Goal: Task Accomplishment & Management: Use online tool/utility

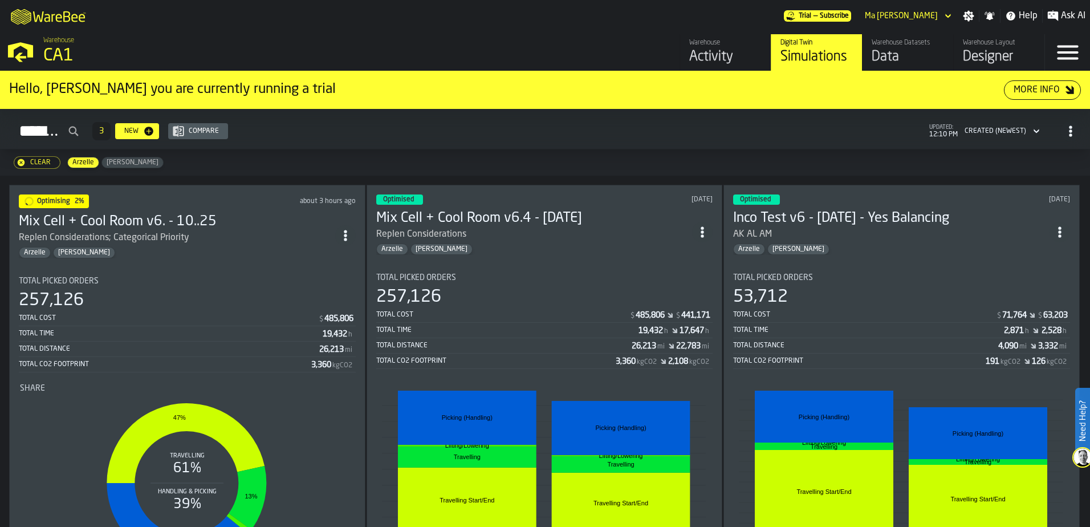
click at [25, 161] on icon "button-Clear" at bounding box center [21, 162] width 9 height 9
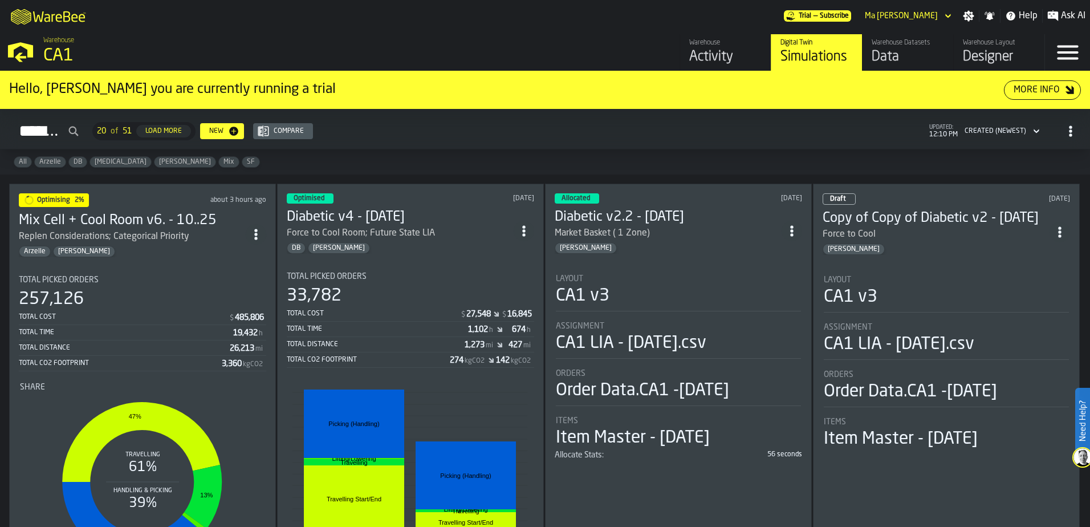
click at [498, 156] on div "All Arzelle DB [MEDICAL_DATA] [PERSON_NAME] Mix SF" at bounding box center [545, 161] width 1090 height 25
click at [47, 166] on span "Arzelle" at bounding box center [50, 162] width 31 height 8
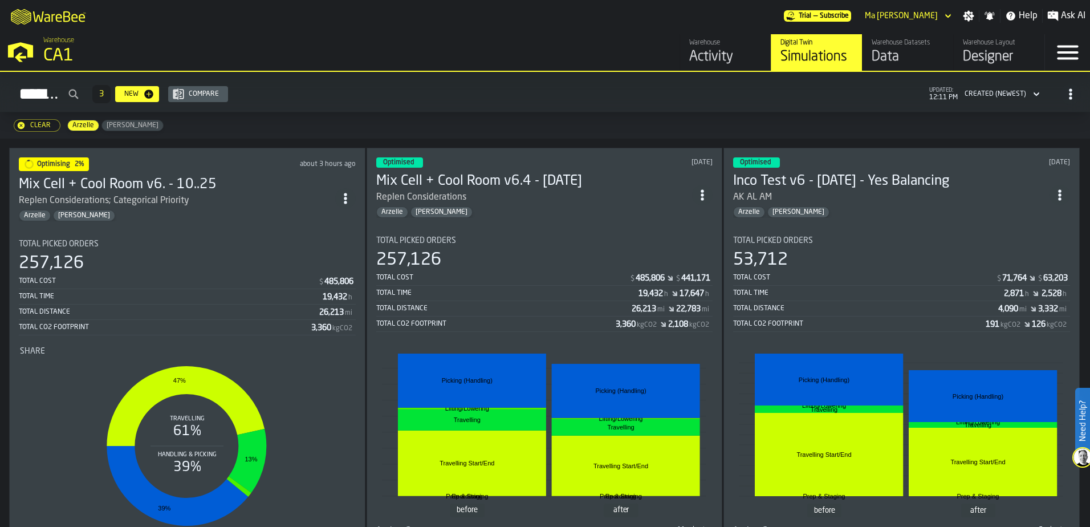
scroll to position [57, 0]
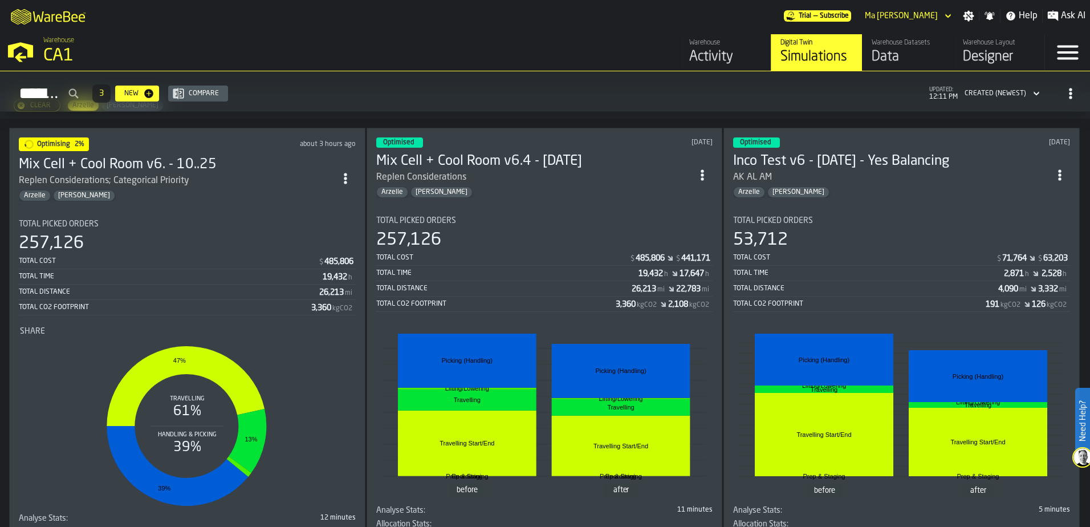
click at [515, 285] on div "Total Distance" at bounding box center [504, 289] width 256 height 8
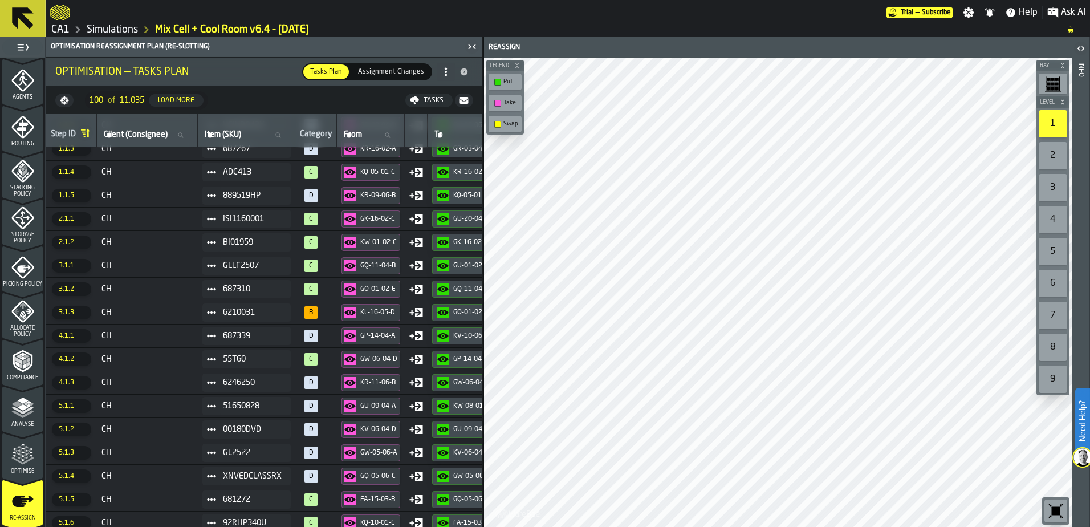
scroll to position [373, 0]
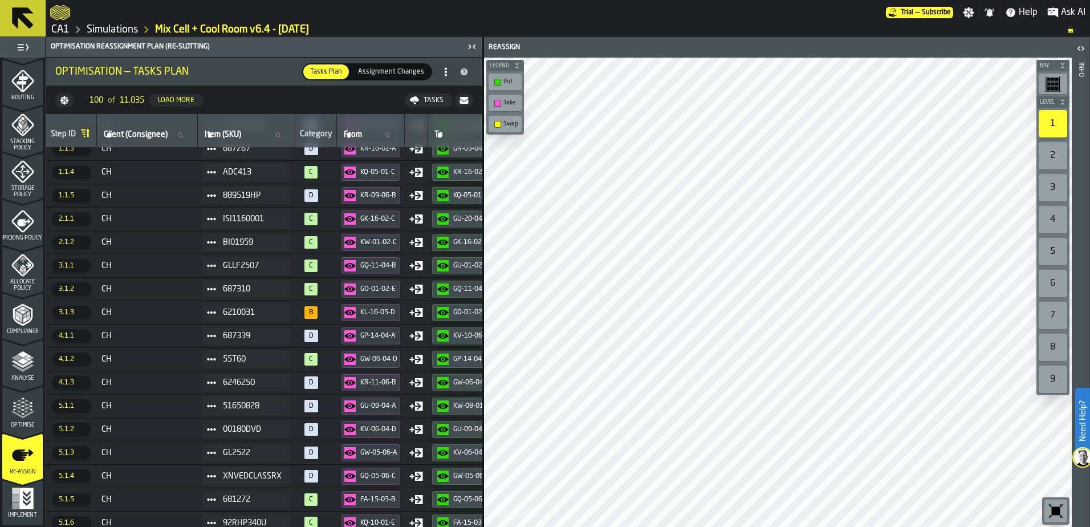
drag, startPoint x: 19, startPoint y: 369, endPoint x: 33, endPoint y: 425, distance: 57.7
click at [19, 369] on polyline "menu Analyse" at bounding box center [22, 368] width 22 height 8
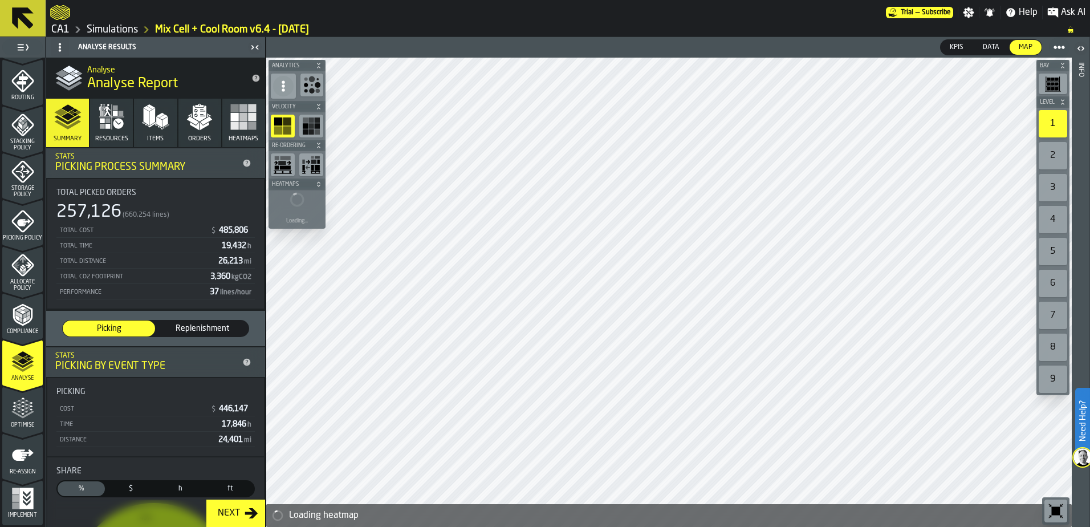
click at [23, 413] on icon "menu Optimise" at bounding box center [22, 408] width 23 height 23
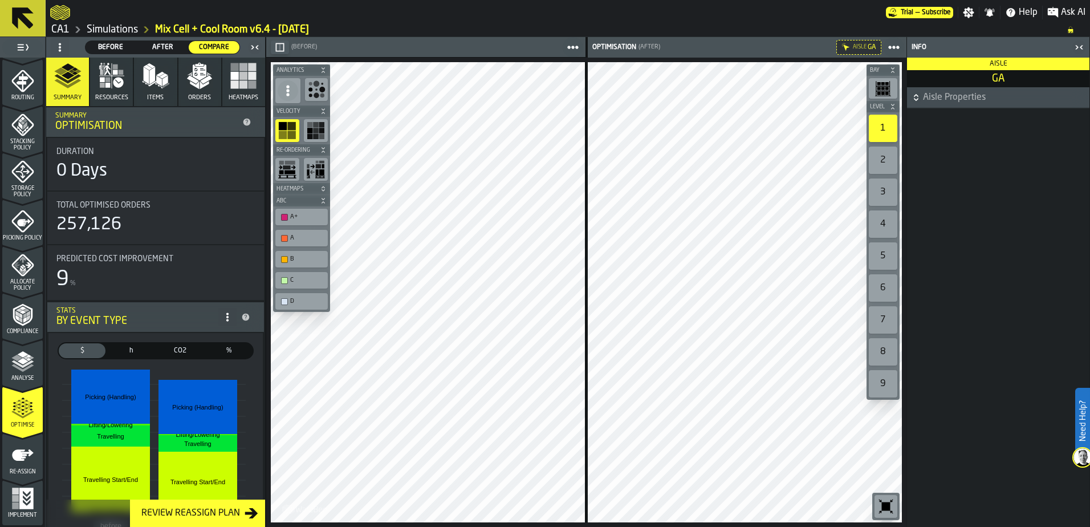
click at [981, 414] on main "Aisle Properties" at bounding box center [998, 307] width 182 height 440
click at [992, 481] on main "Aisle Properties" at bounding box center [998, 307] width 182 height 440
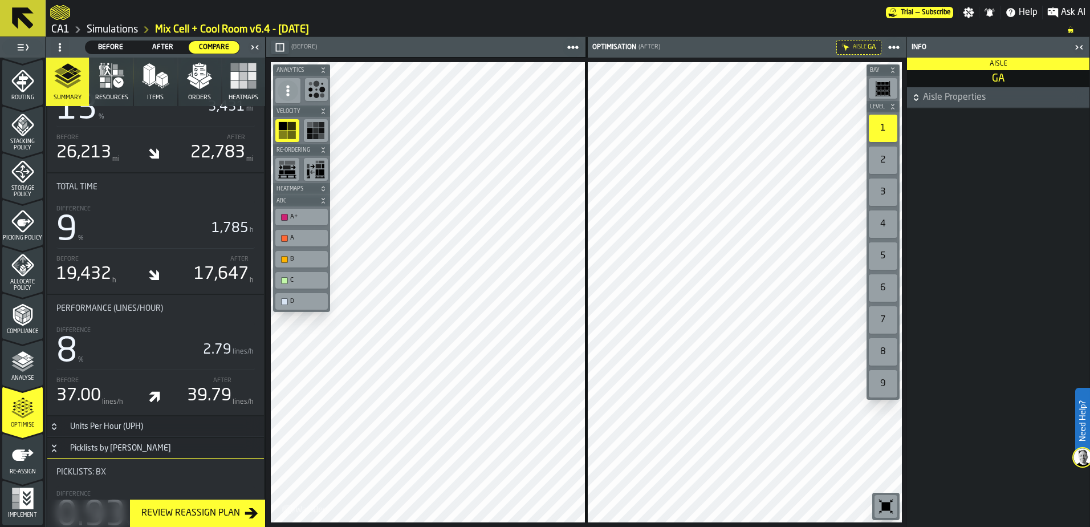
scroll to position [741, 0]
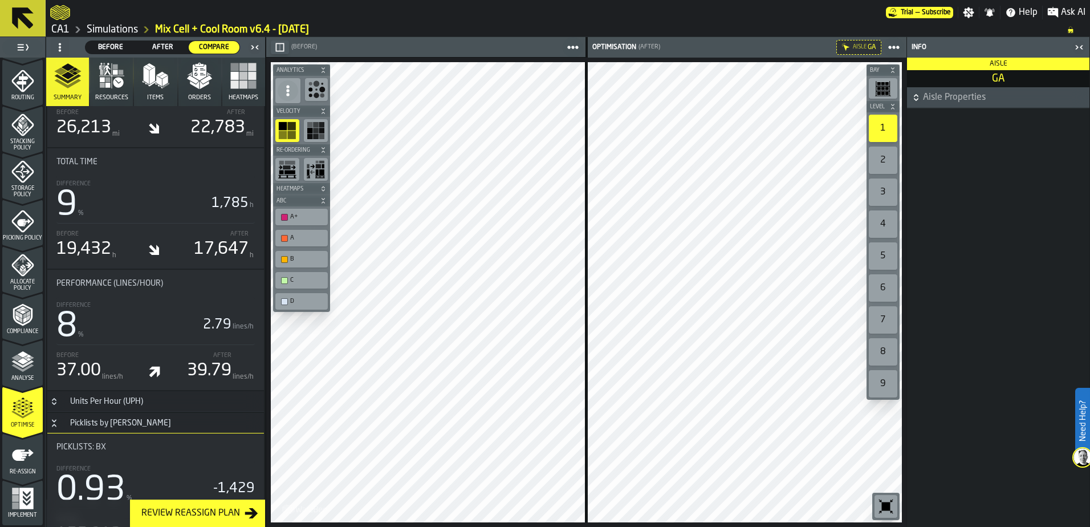
click at [15, 453] on icon "menu Re-assign" at bounding box center [23, 454] width 22 height 11
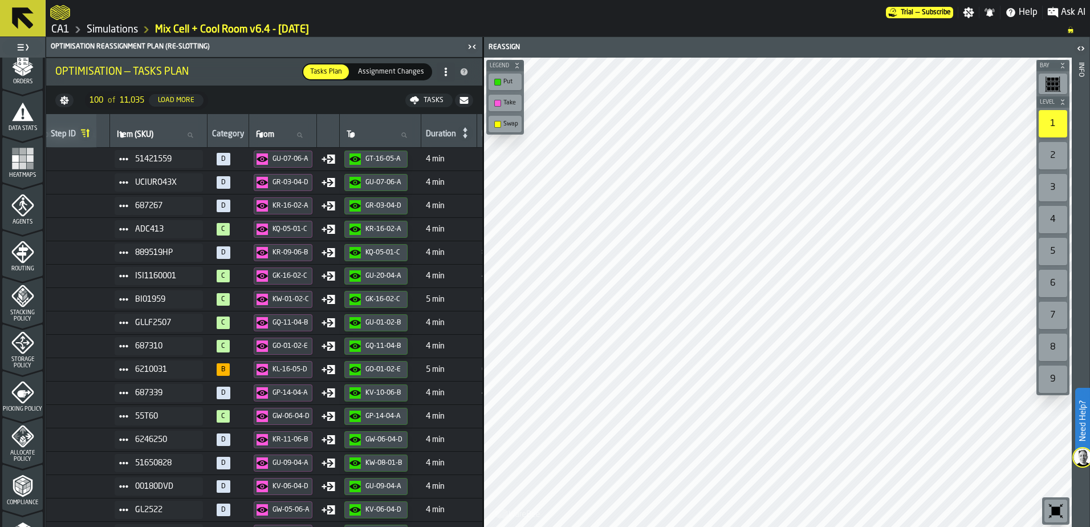
scroll to position [259, 0]
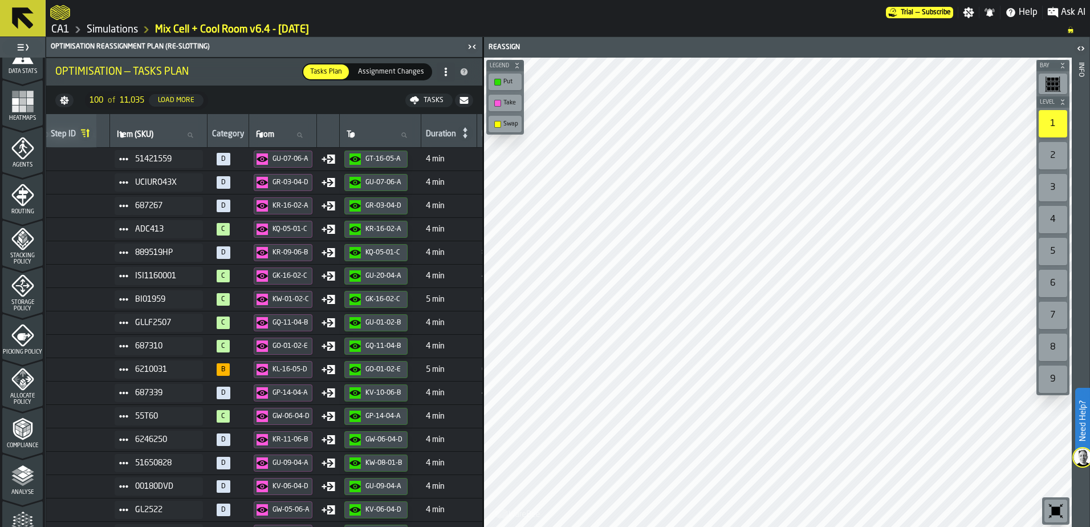
click at [21, 485] on polyline "menu Analyse" at bounding box center [22, 482] width 22 height 8
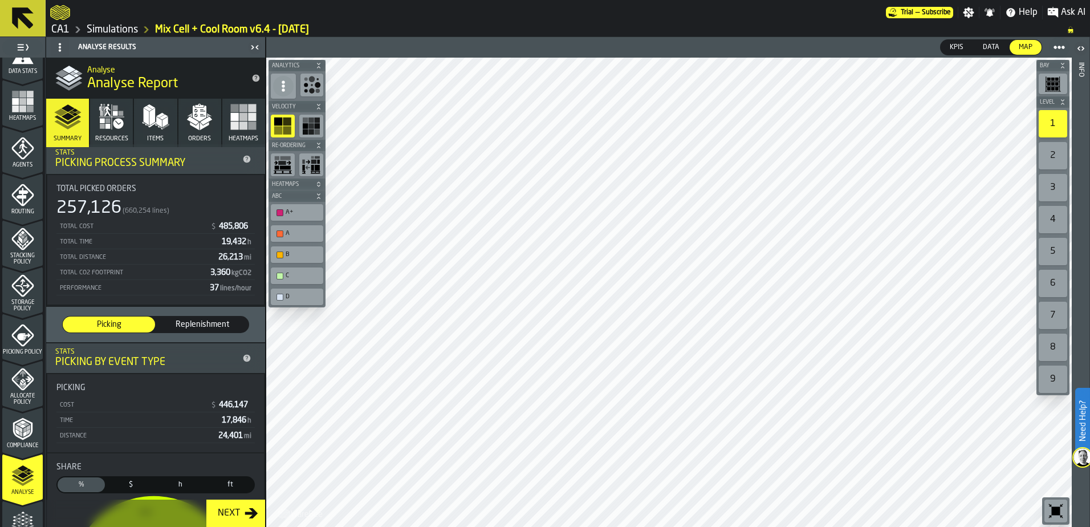
scroll to position [0, 0]
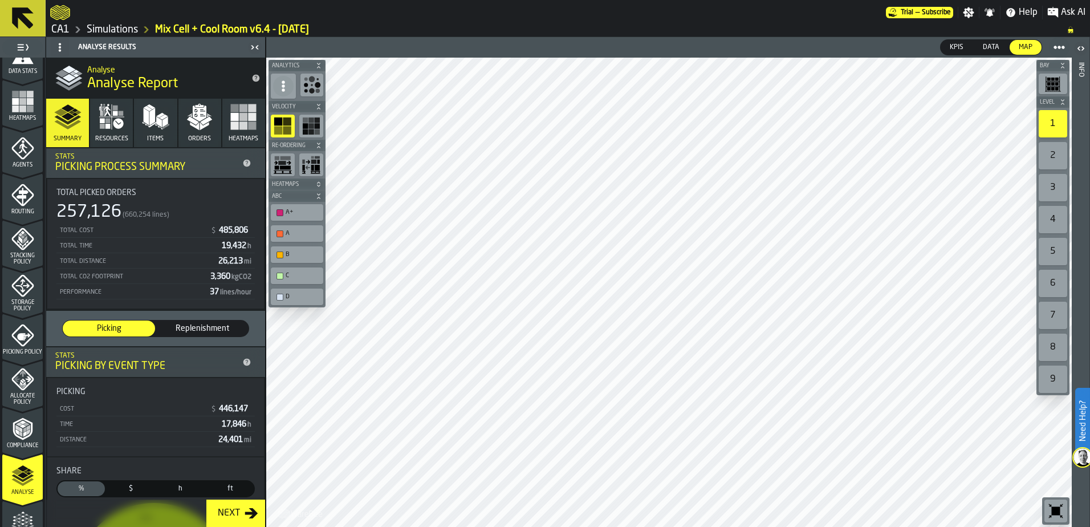
click at [144, 114] on polygon "button" at bounding box center [147, 116] width 6 height 17
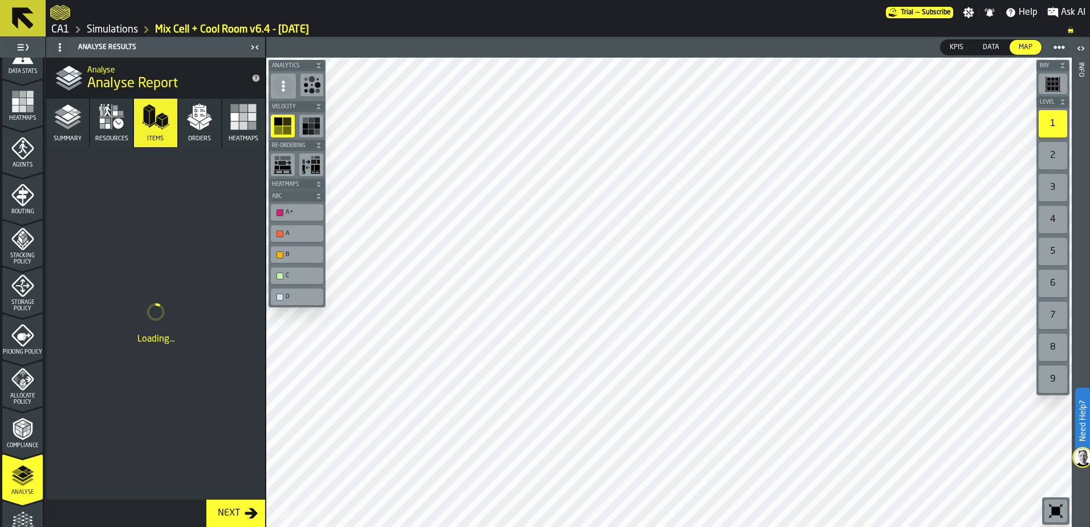
click at [112, 121] on icon "button" at bounding box center [111, 116] width 27 height 27
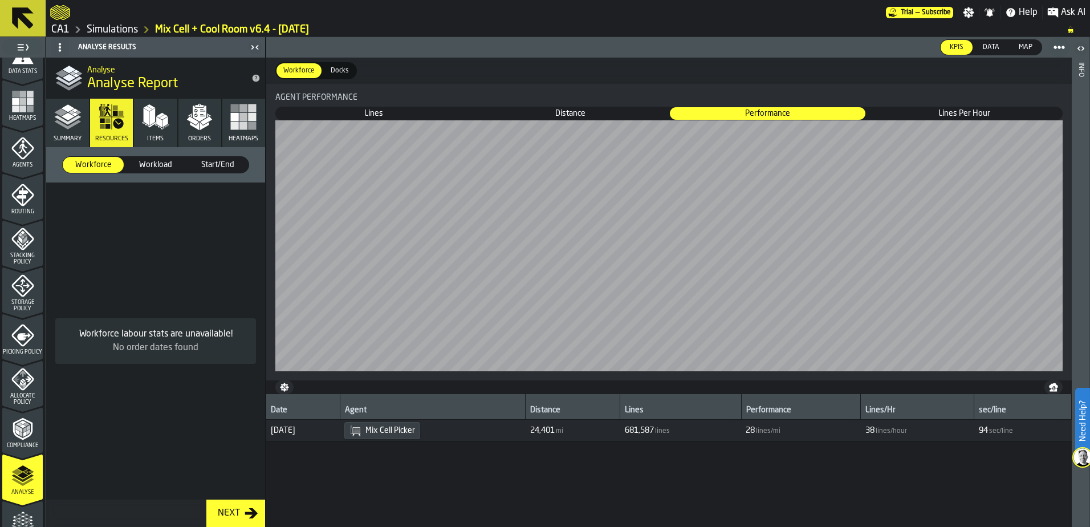
click at [194, 116] on icon "button" at bounding box center [200, 113] width 14 height 16
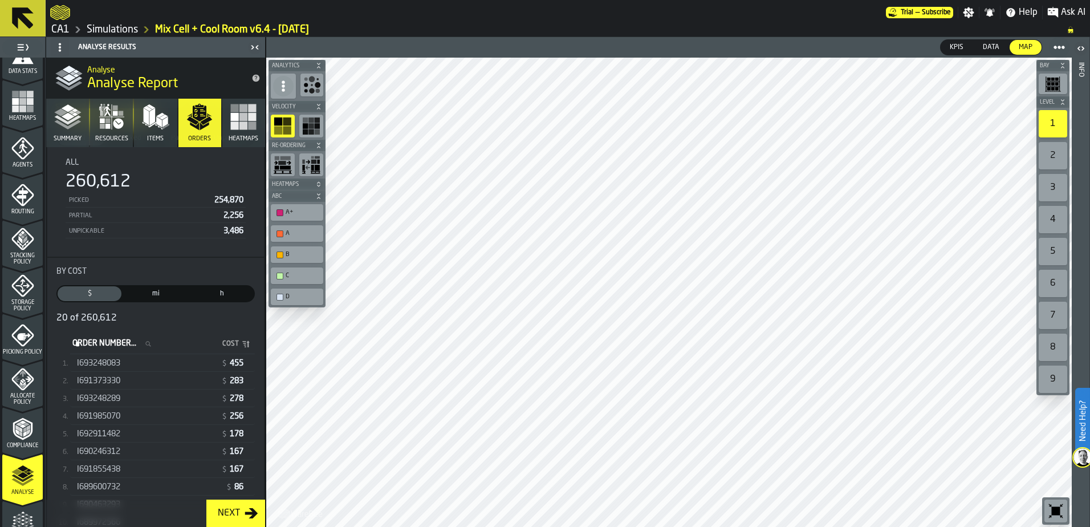
scroll to position [114, 0]
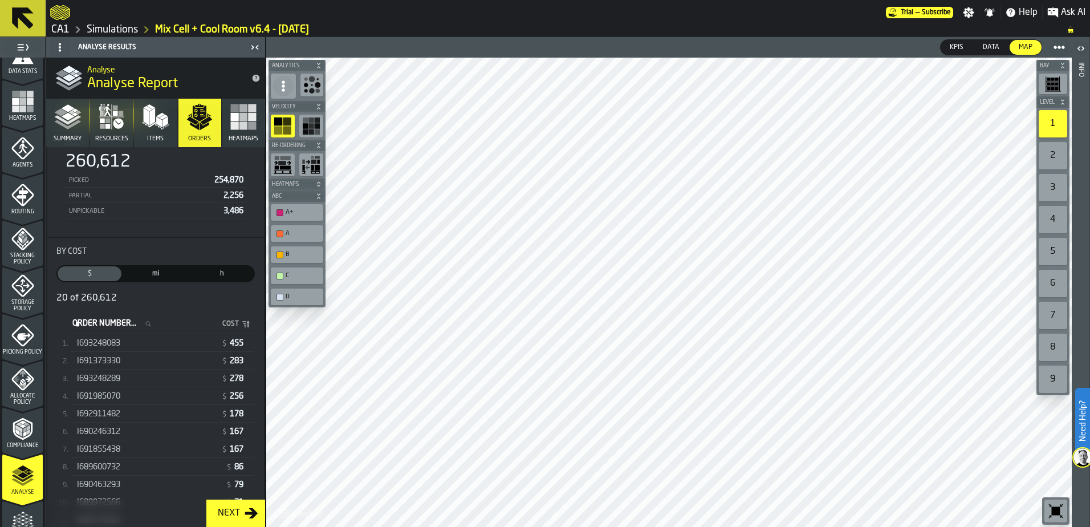
click at [116, 345] on span "I693248083" at bounding box center [98, 343] width 43 height 9
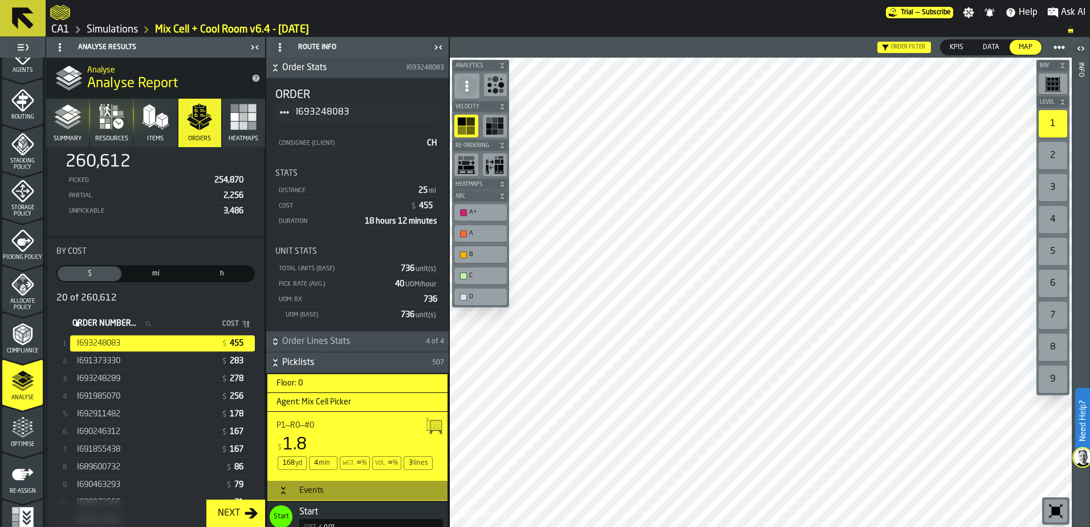
scroll to position [373, 0]
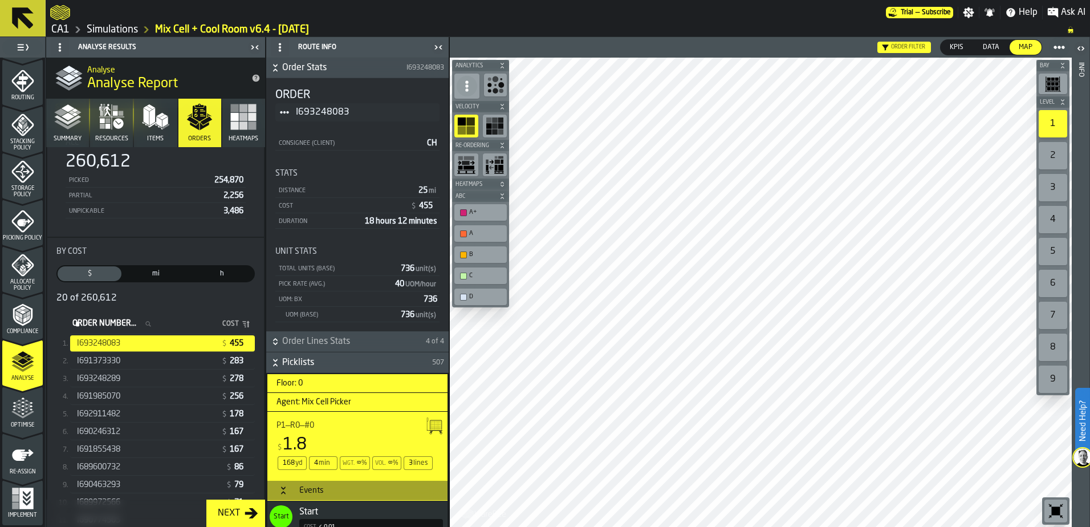
click at [25, 405] on icon "menu Optimise" at bounding box center [22, 408] width 23 height 23
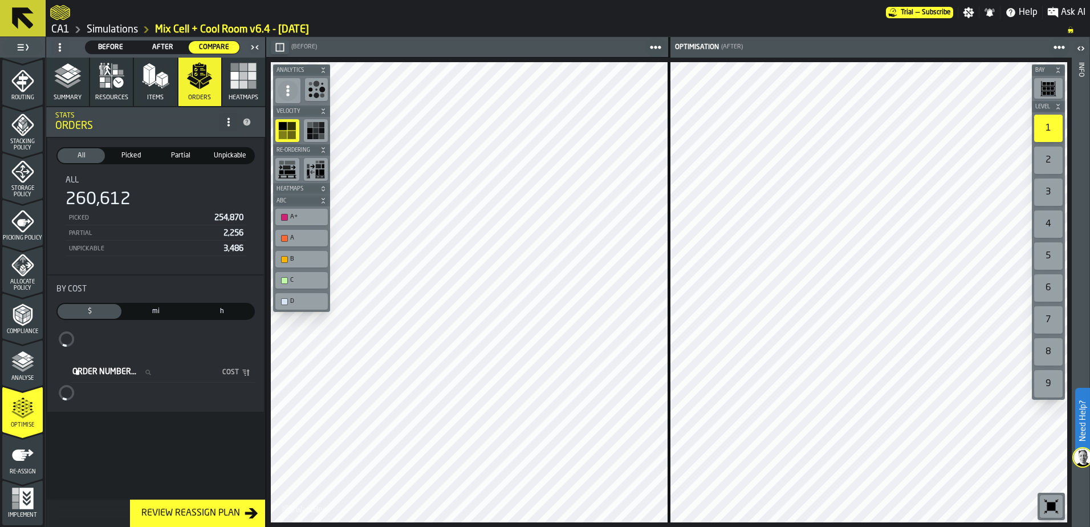
click at [201, 75] on icon "button" at bounding box center [199, 75] width 27 height 27
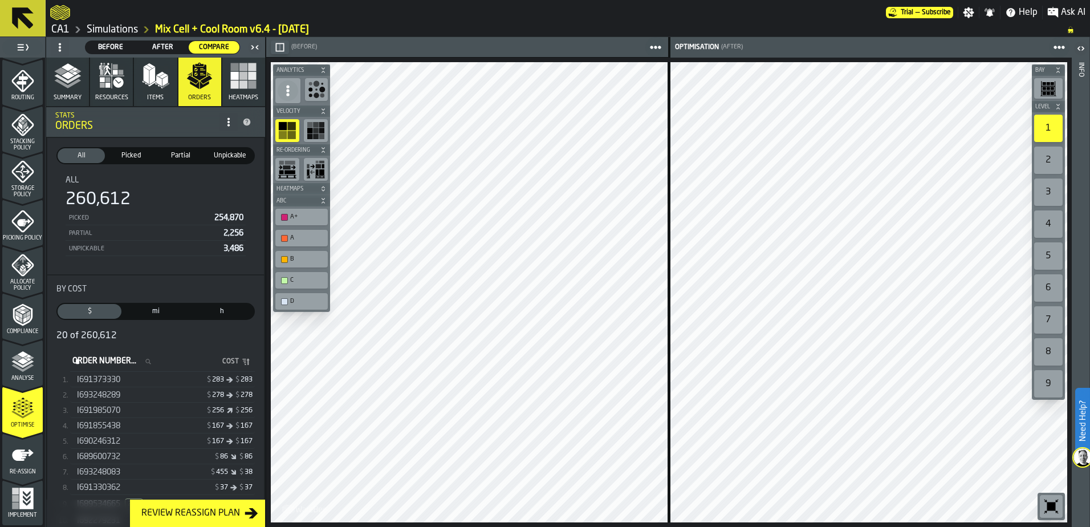
click at [173, 381] on div "$ 283 $ 283" at bounding box center [209, 380] width 88 height 8
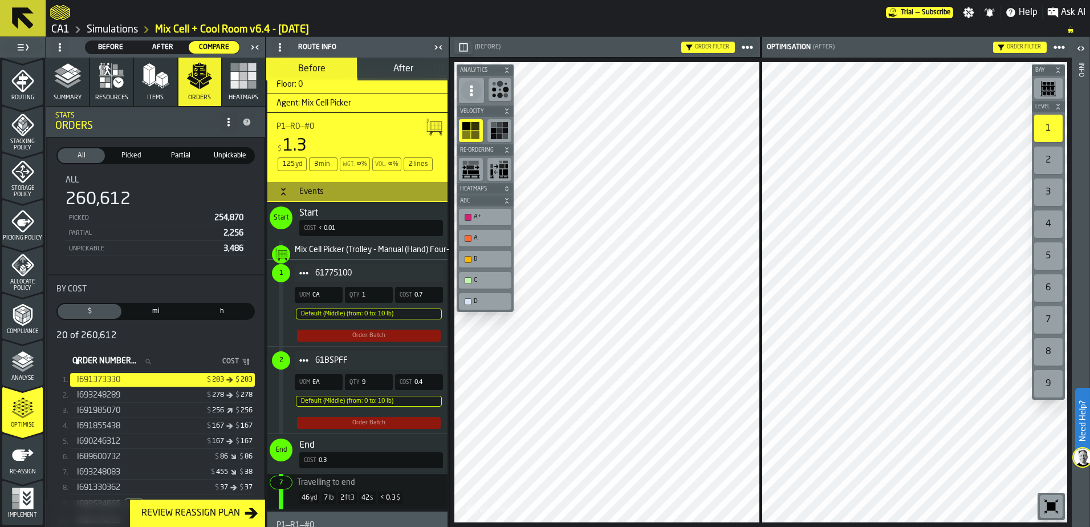
scroll to position [570, 0]
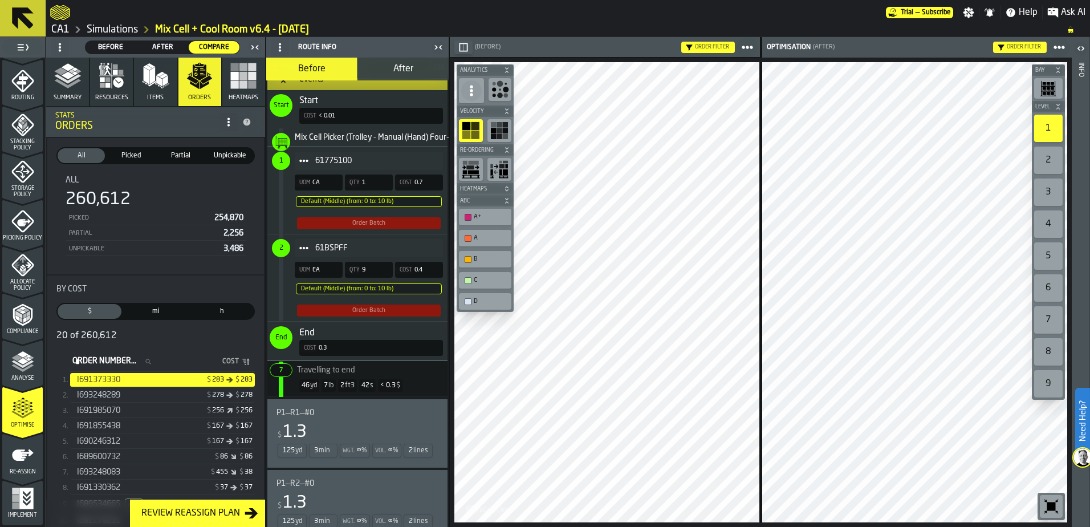
click at [1063, 8] on span "Ask AI" at bounding box center [1073, 13] width 25 height 14
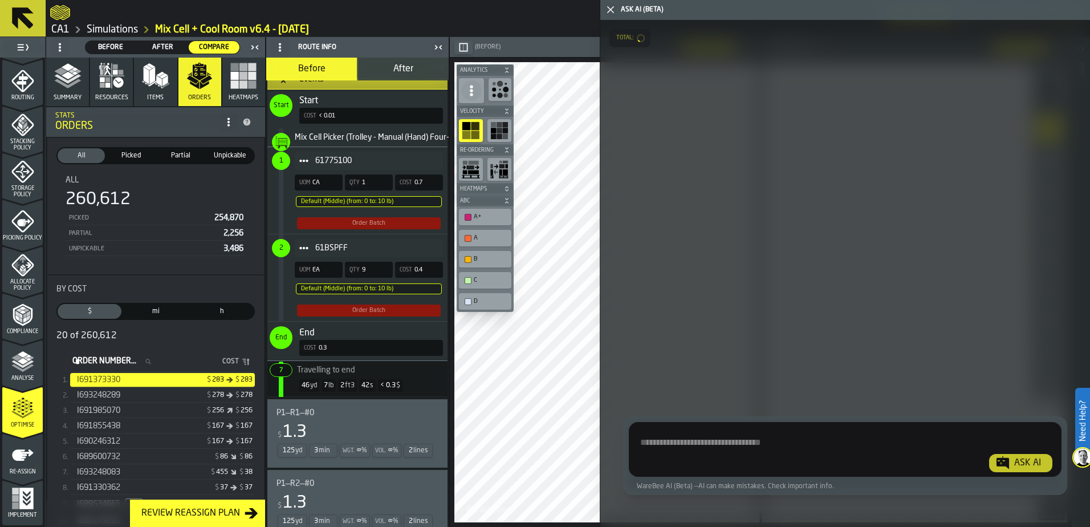
click at [741, 452] on textarea "Ask AI about the warehouse Activity" at bounding box center [845, 451] width 424 height 41
click at [613, 5] on icon "button-toggle-Close me" at bounding box center [611, 10] width 14 height 14
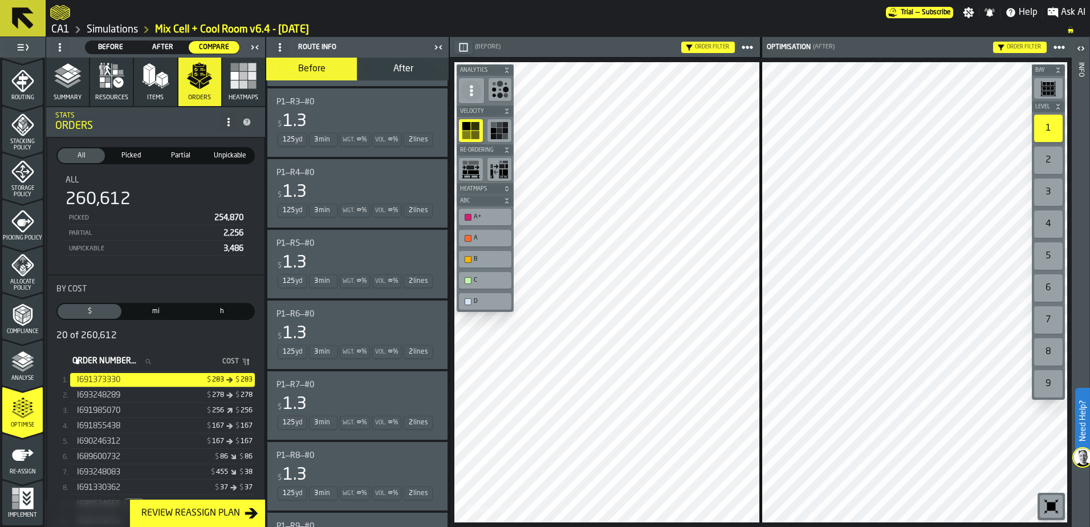
scroll to position [1026, 0]
click at [242, 80] on icon "button" at bounding box center [243, 75] width 27 height 27
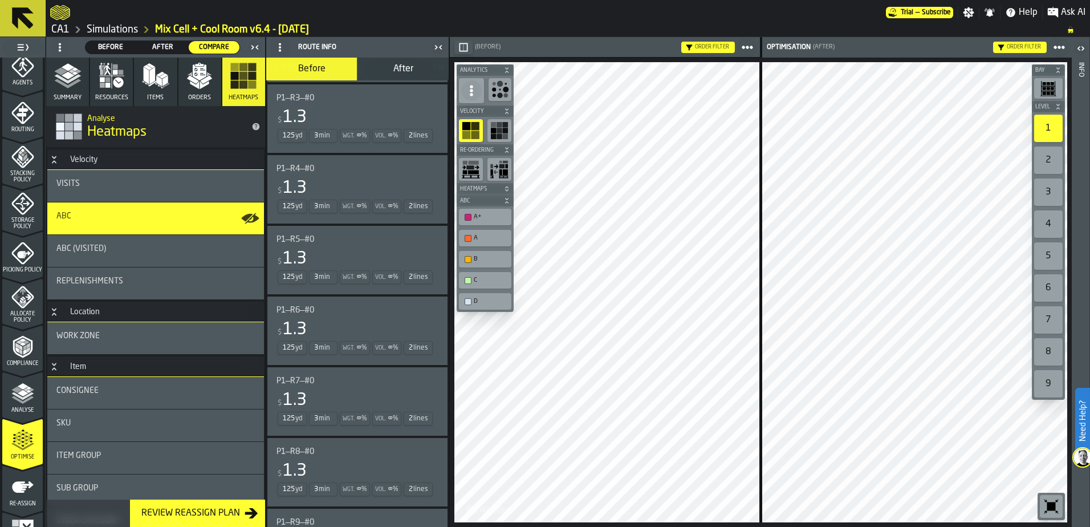
scroll to position [373, 0]
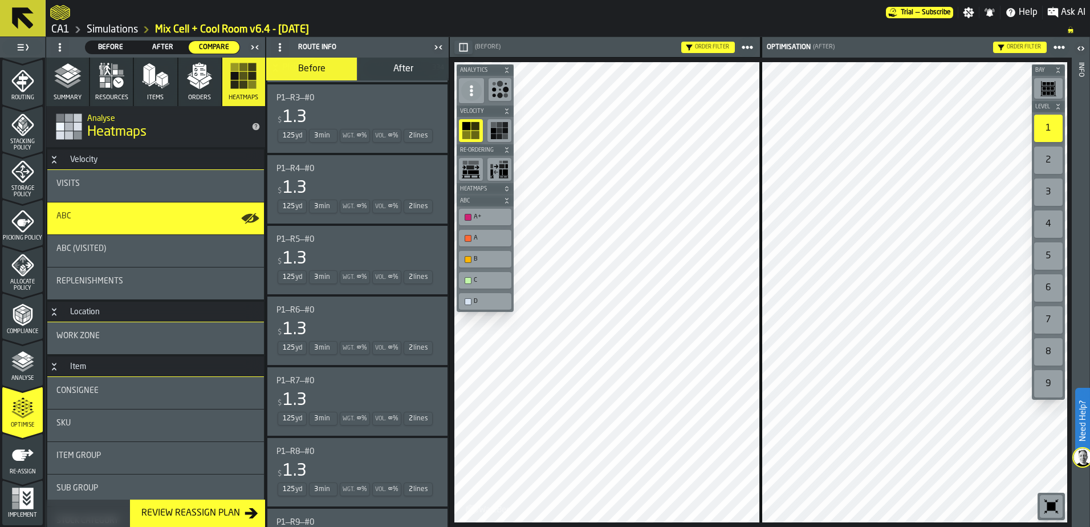
click at [23, 514] on span "Implement" at bounding box center [22, 515] width 40 height 6
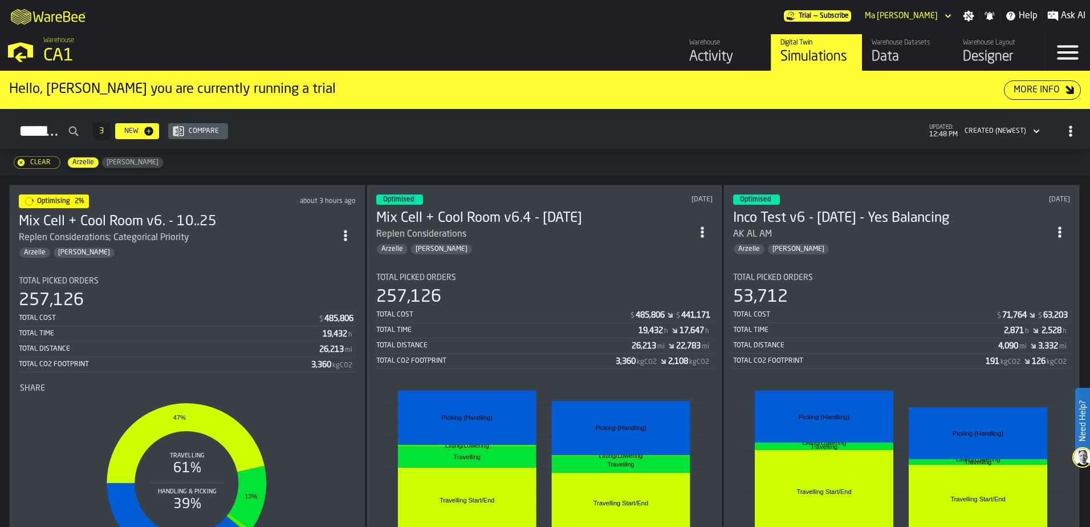
click at [563, 312] on div "Total Cost" at bounding box center [503, 315] width 254 height 8
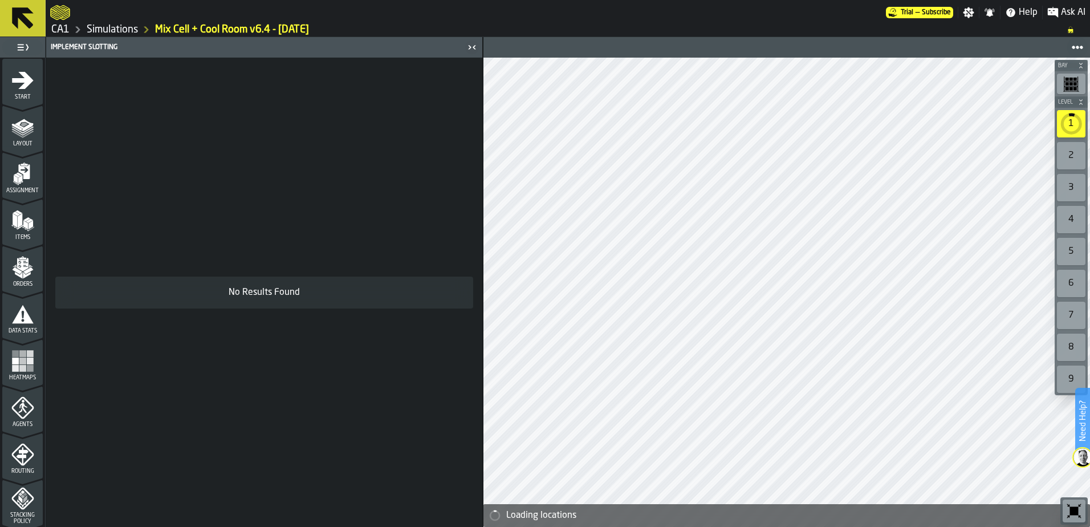
click at [22, 136] on polygon "menu Layout" at bounding box center [22, 134] width 22 height 7
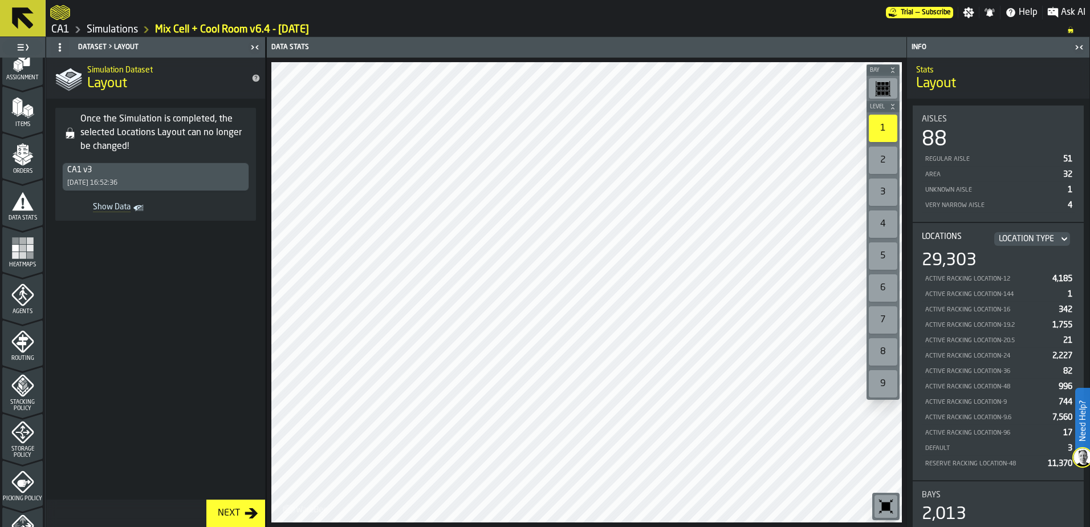
scroll to position [114, 0]
click at [19, 254] on rect "menu Heatmaps" at bounding box center [22, 254] width 7 height 7
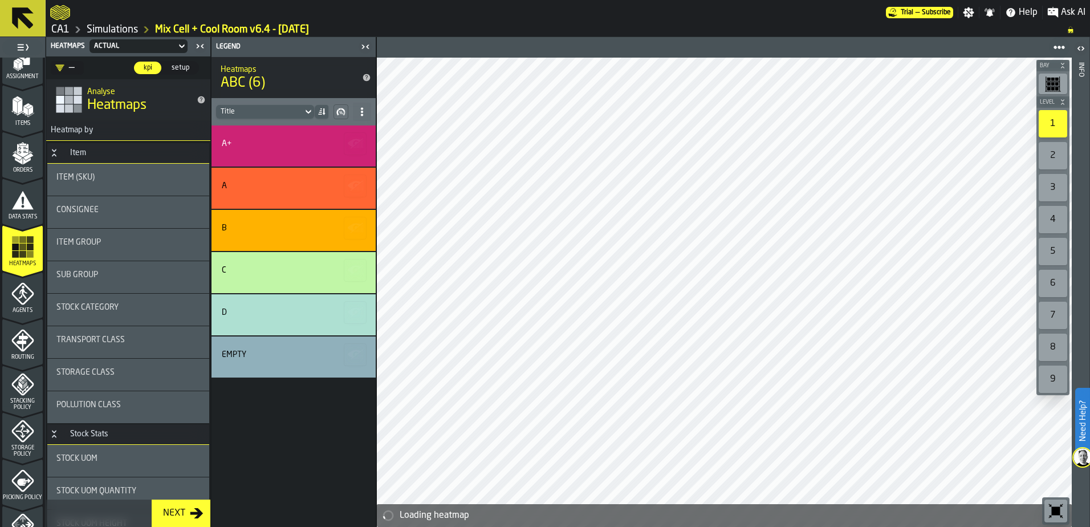
click at [21, 210] on icon "menu Data Stats" at bounding box center [22, 200] width 23 height 23
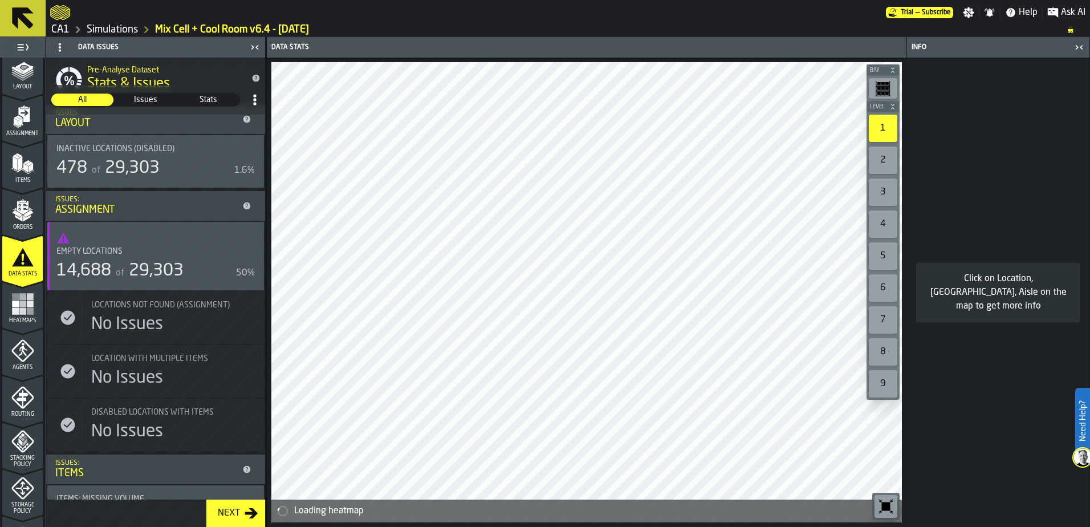
scroll to position [0, 0]
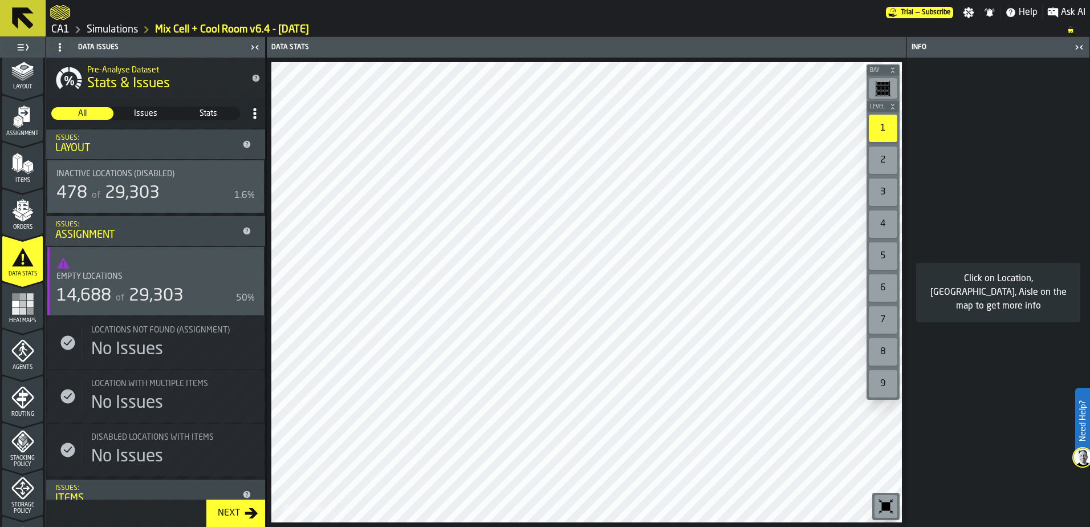
click at [12, 305] on rect "menu Heatmaps" at bounding box center [15, 303] width 7 height 7
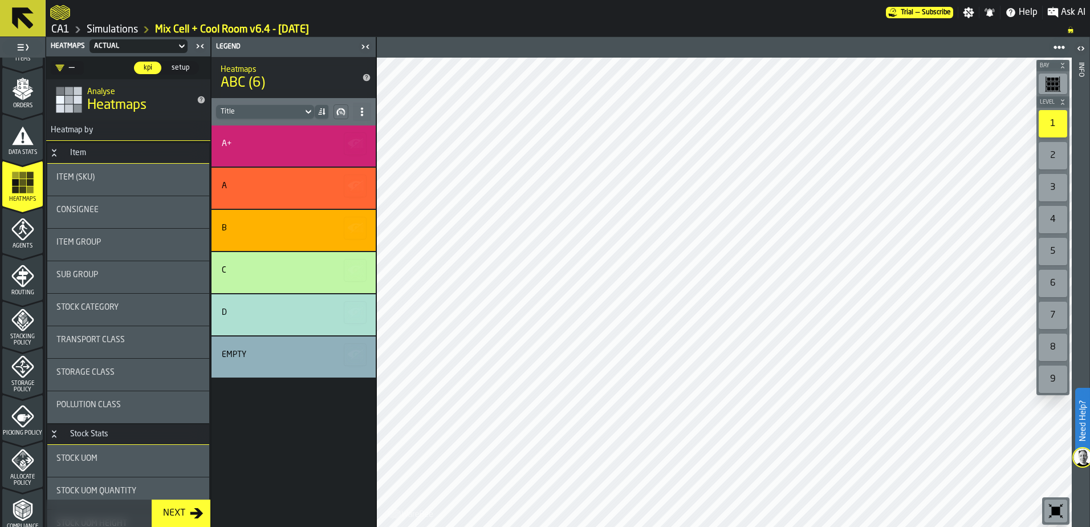
scroll to position [228, 0]
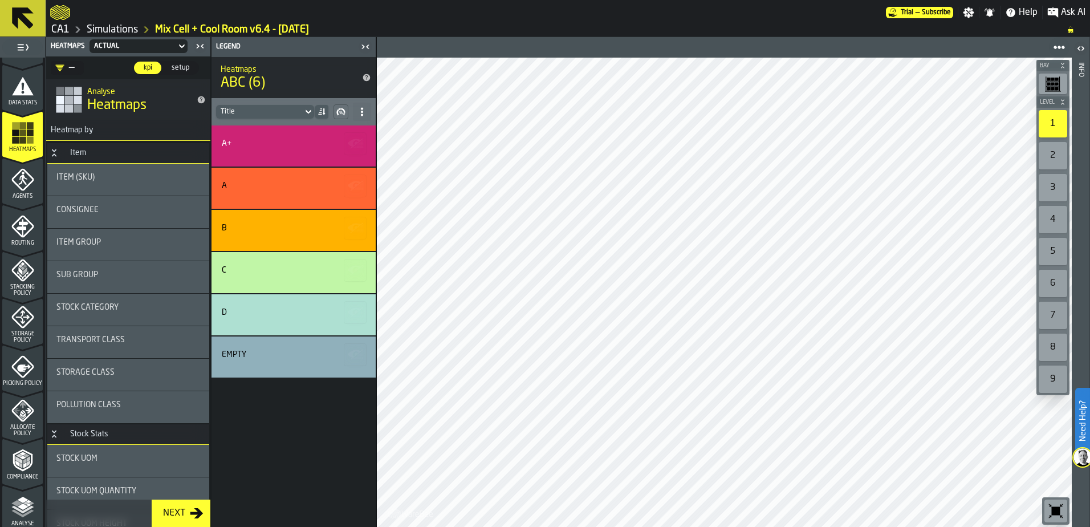
click at [17, 185] on icon "menu Agents" at bounding box center [22, 179] width 23 height 23
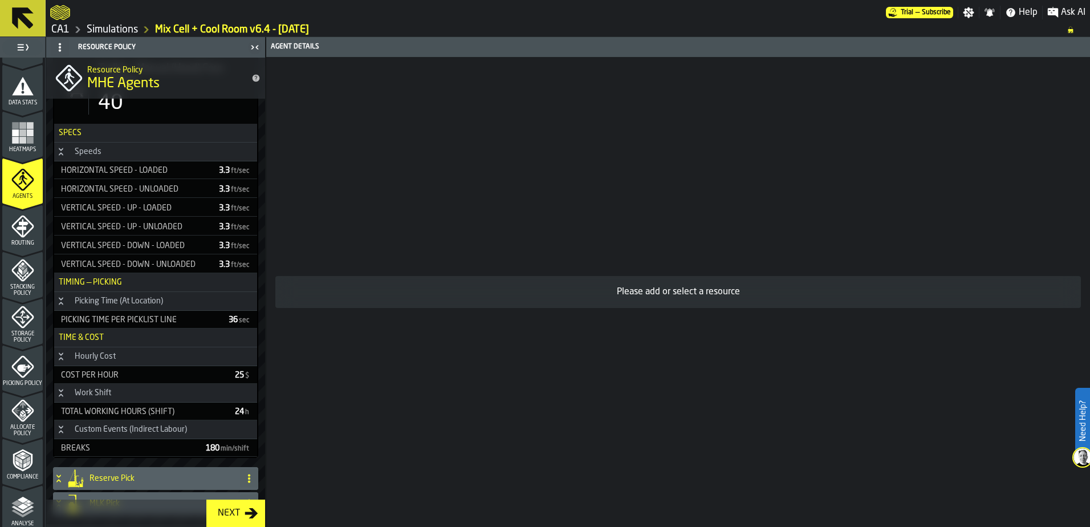
scroll to position [124, 0]
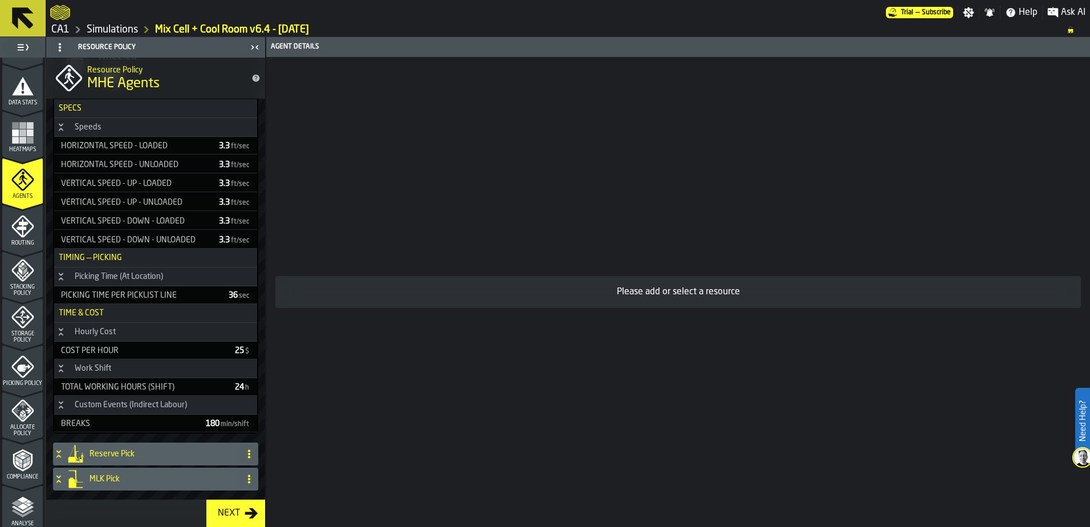
drag, startPoint x: 21, startPoint y: 245, endPoint x: 19, endPoint y: 253, distance: 8.7
click at [21, 244] on span "Routing" at bounding box center [22, 243] width 40 height 6
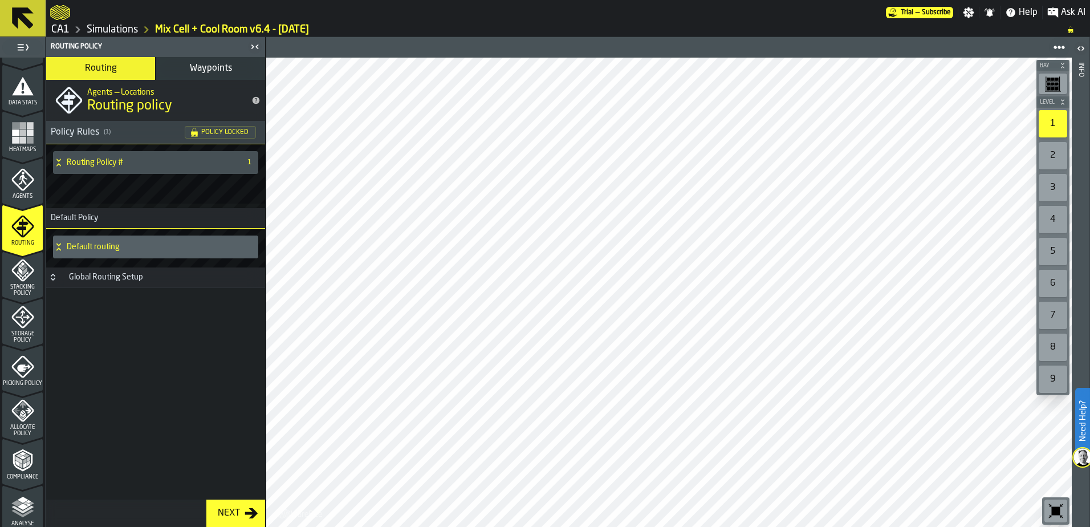
click at [15, 278] on icon "menu Stacking Policy" at bounding box center [22, 270] width 23 height 23
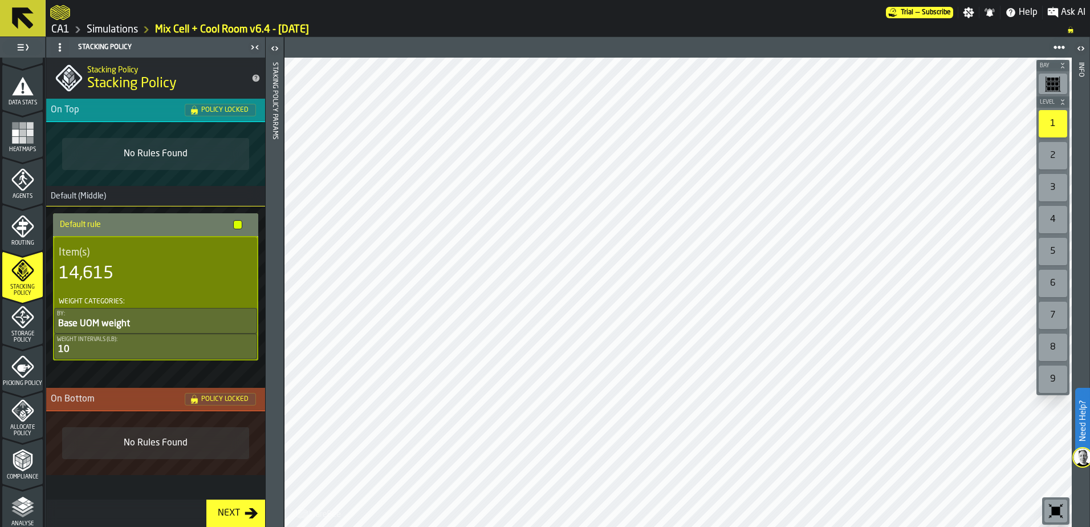
click at [23, 336] on span "Storage Policy" at bounding box center [22, 337] width 40 height 13
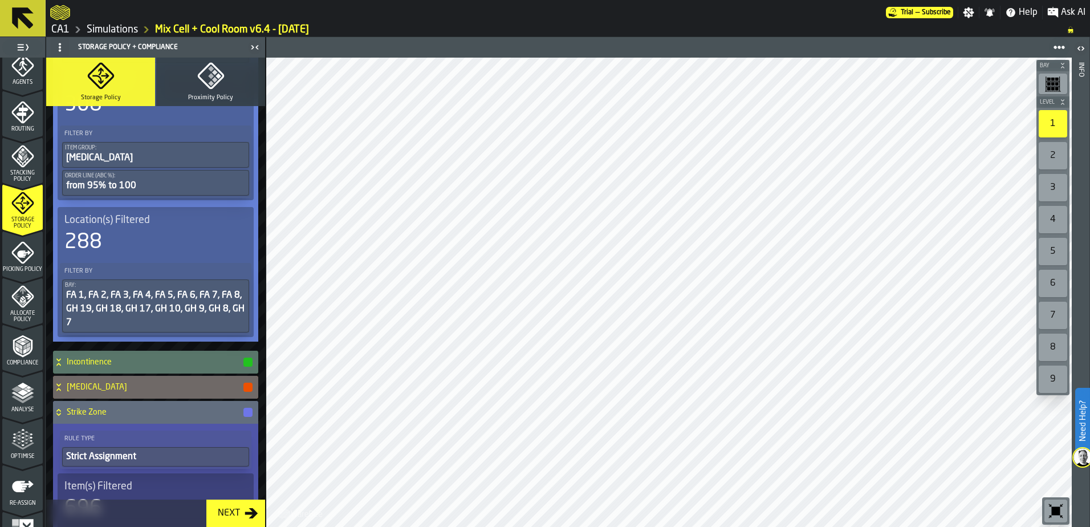
scroll to position [570, 0]
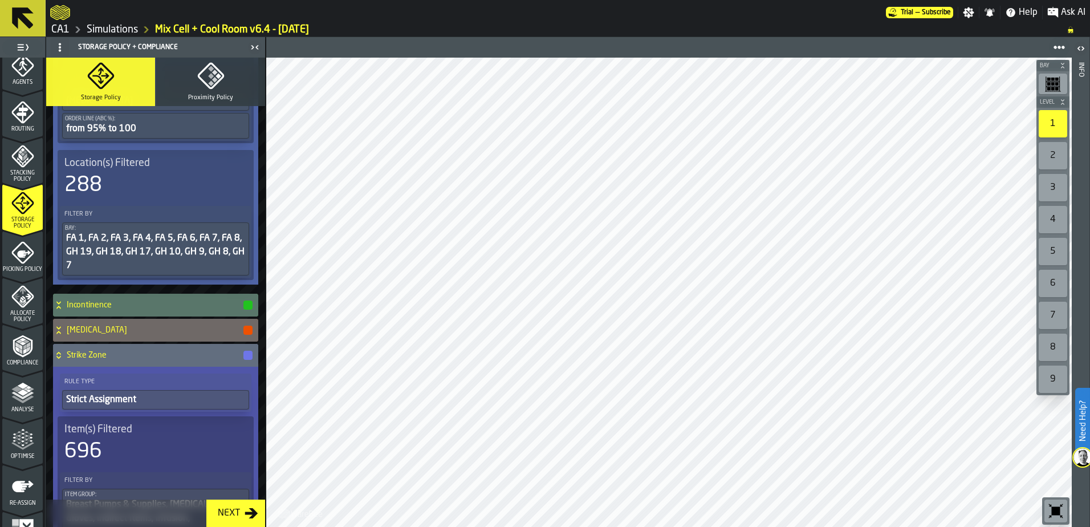
click at [9, 266] on span "Picking Policy" at bounding box center [22, 269] width 40 height 6
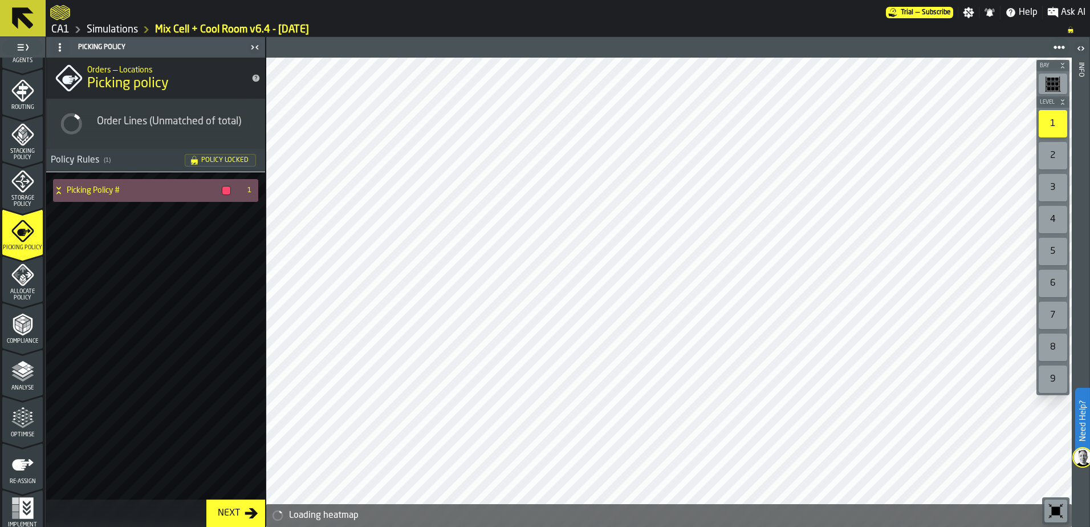
scroll to position [373, 0]
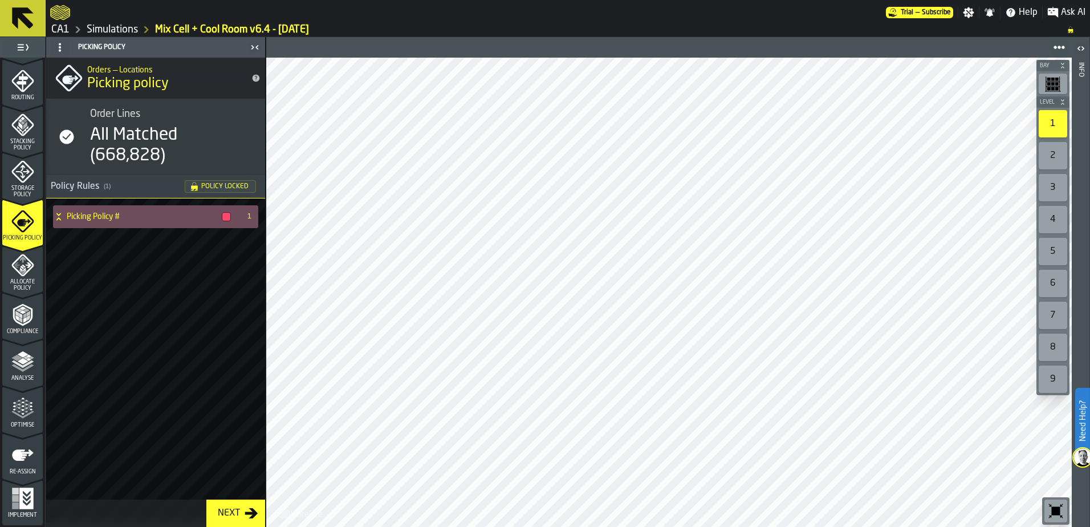
click at [23, 375] on div "Analyse" at bounding box center [22, 365] width 40 height 31
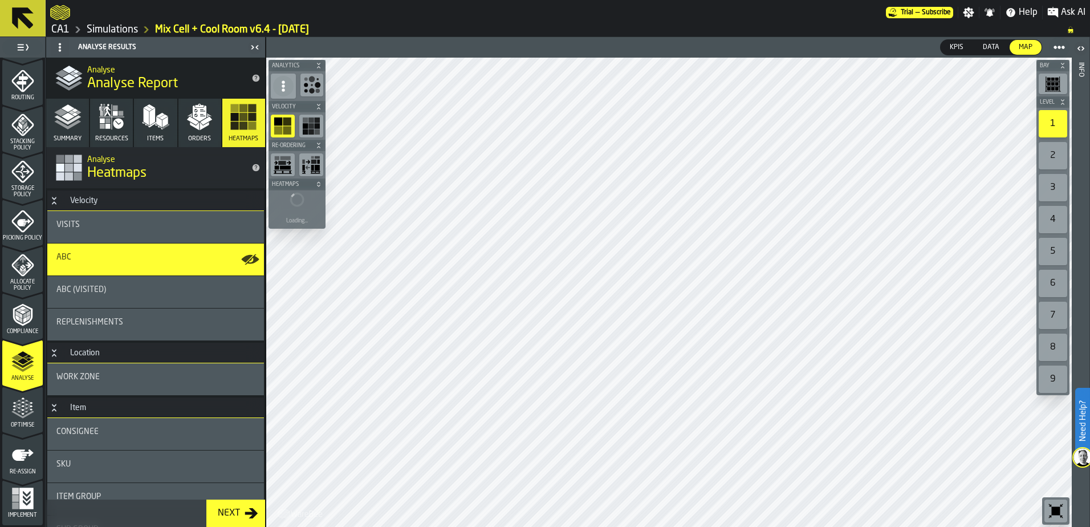
drag, startPoint x: 60, startPoint y: 125, endPoint x: 52, endPoint y: 141, distance: 17.8
click at [60, 125] on icon "button" at bounding box center [67, 116] width 27 height 27
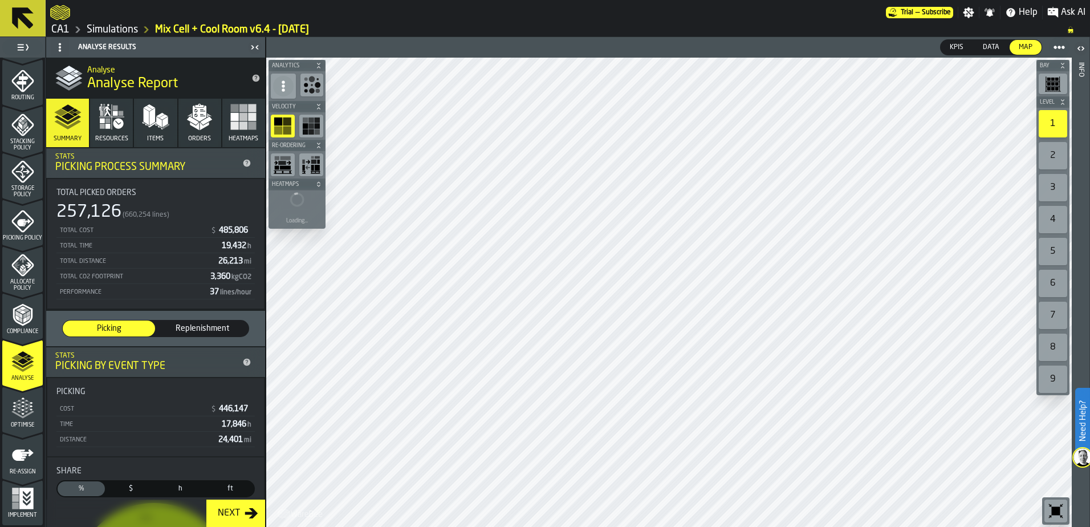
click at [21, 416] on icon "menu Optimise" at bounding box center [22, 408] width 23 height 23
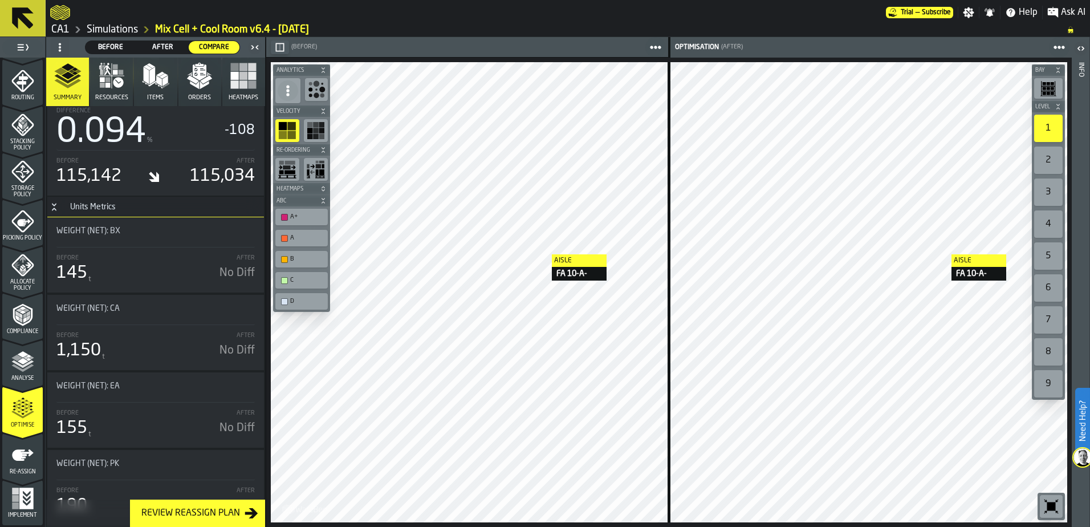
scroll to position [1482, 0]
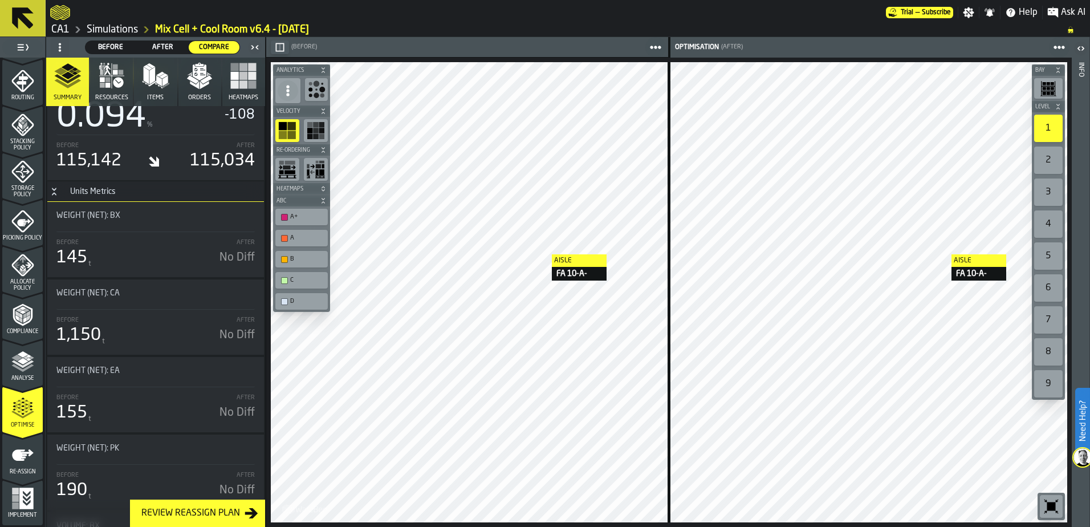
click at [126, 72] on button "Resources" at bounding box center [111, 82] width 43 height 48
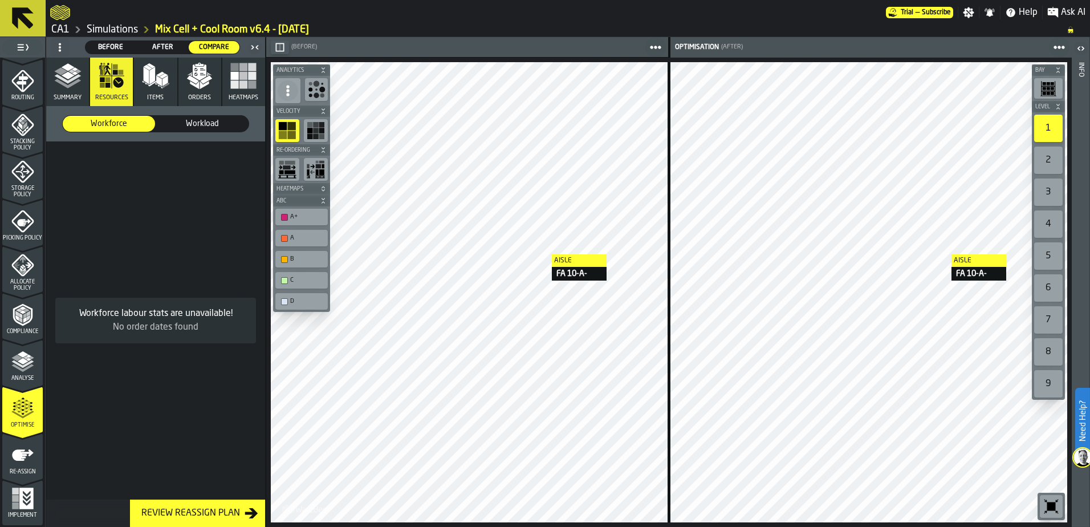
scroll to position [0, 0]
click at [198, 125] on span "Workload" at bounding box center [202, 123] width 83 height 11
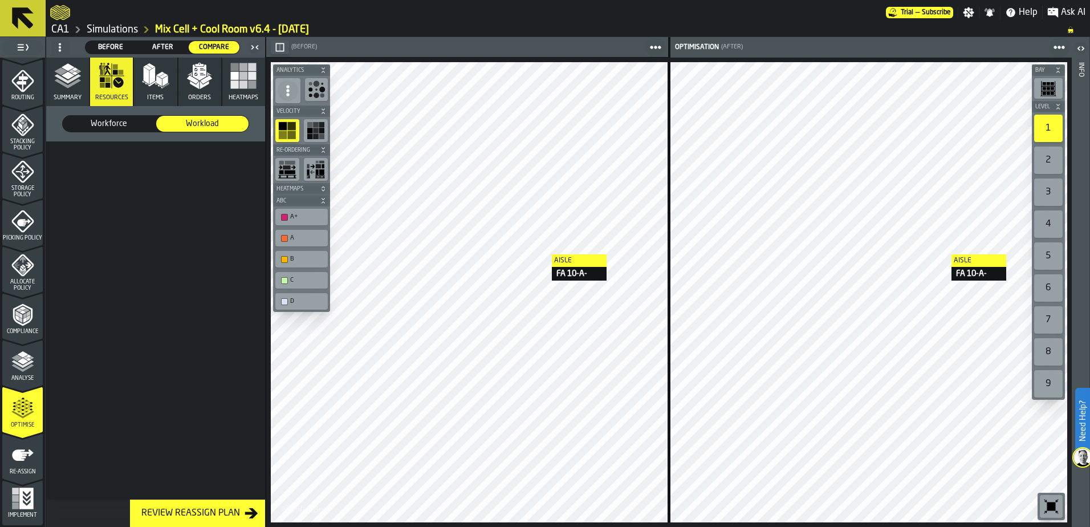
click at [165, 78] on polygon "button" at bounding box center [165, 80] width 6 height 11
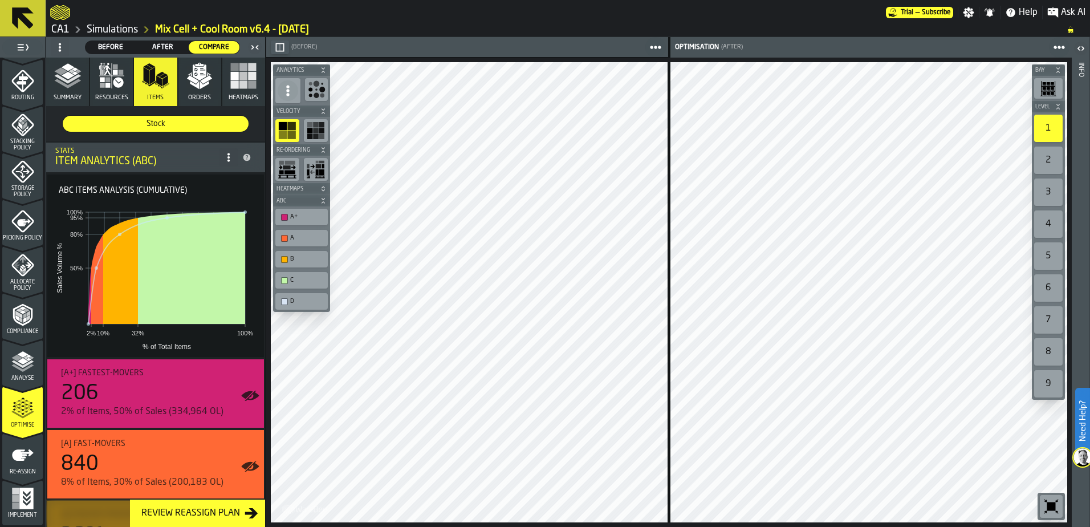
click at [191, 79] on polygon "button" at bounding box center [193, 79] width 12 height 9
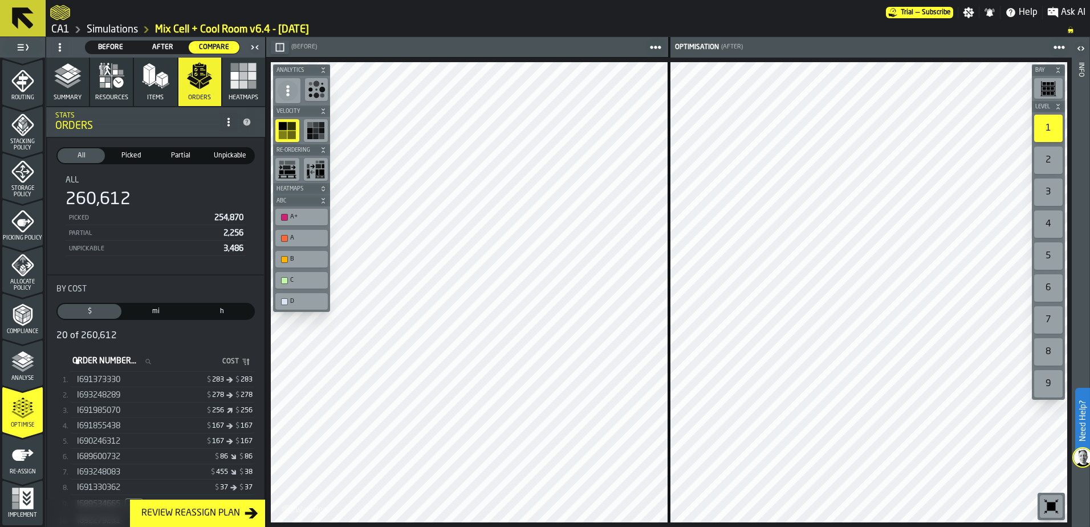
click at [125, 381] on div "I691373330" at bounding box center [121, 379] width 88 height 9
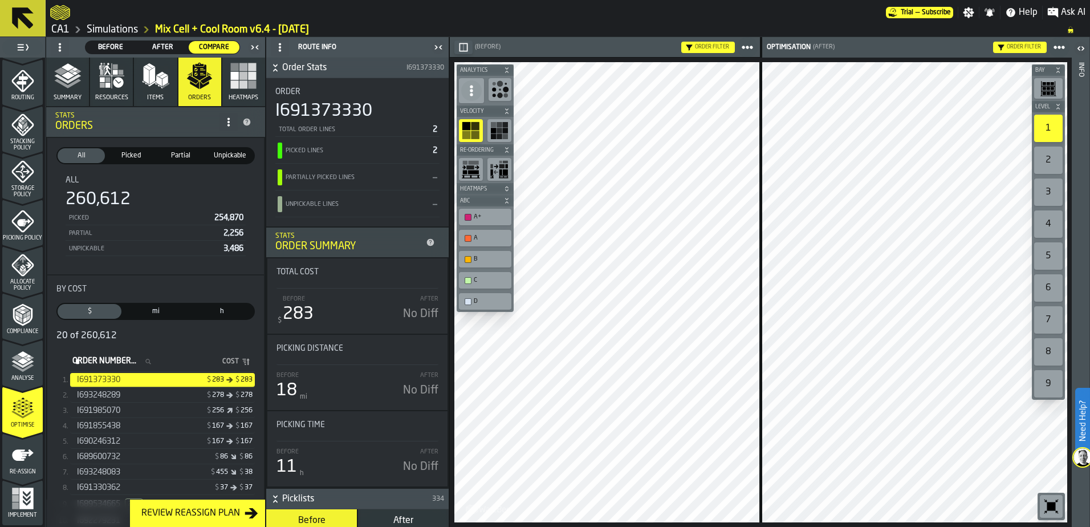
click at [133, 398] on div "I693248289" at bounding box center [121, 395] width 88 height 9
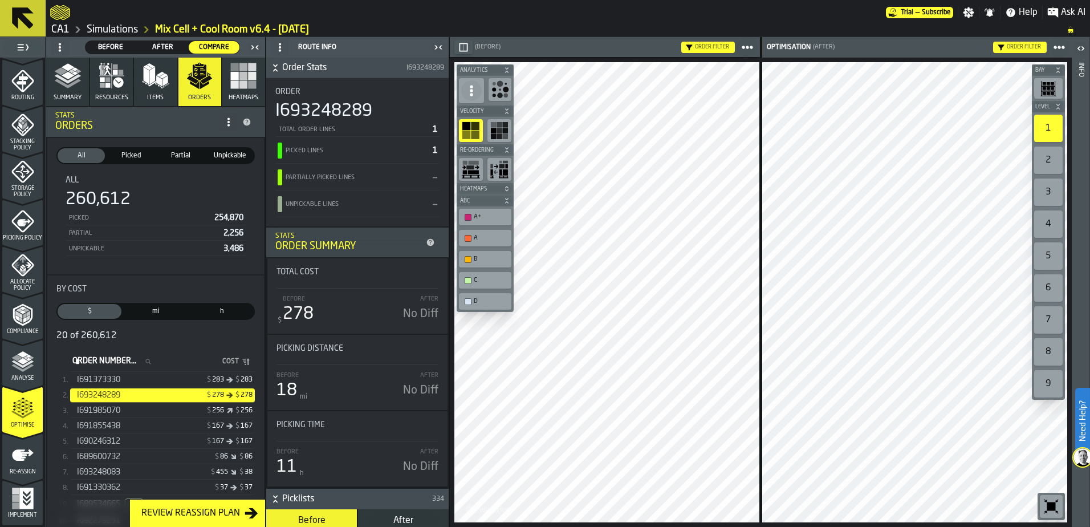
click at [239, 90] on button "Heatmaps" at bounding box center [243, 82] width 43 height 48
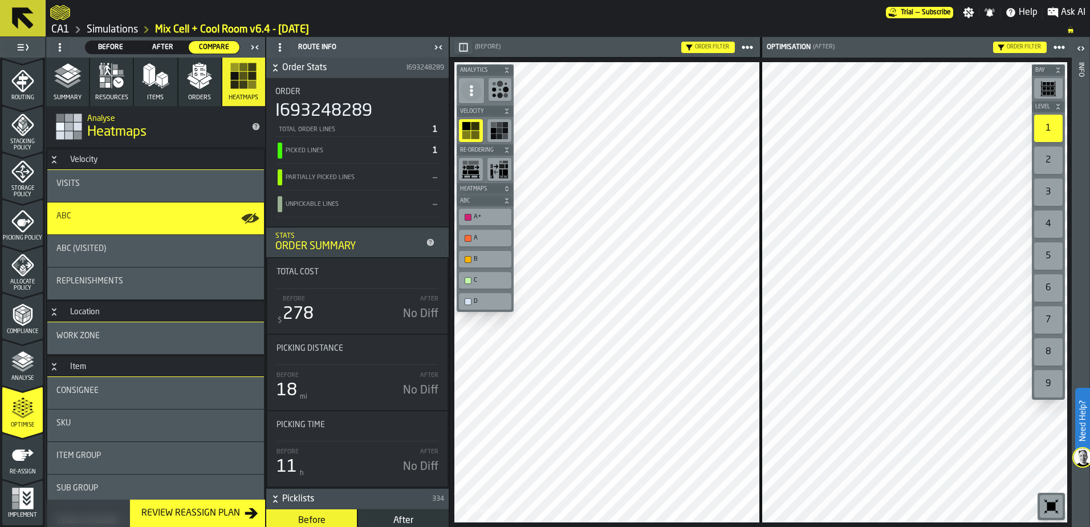
click at [16, 457] on icon "menu Re-assign" at bounding box center [23, 454] width 22 height 11
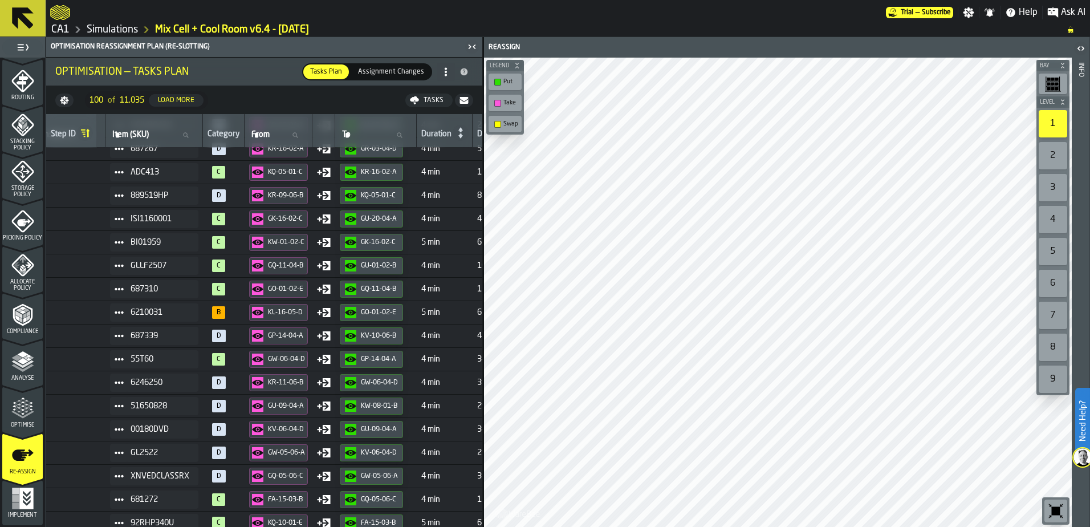
scroll to position [57, 0]
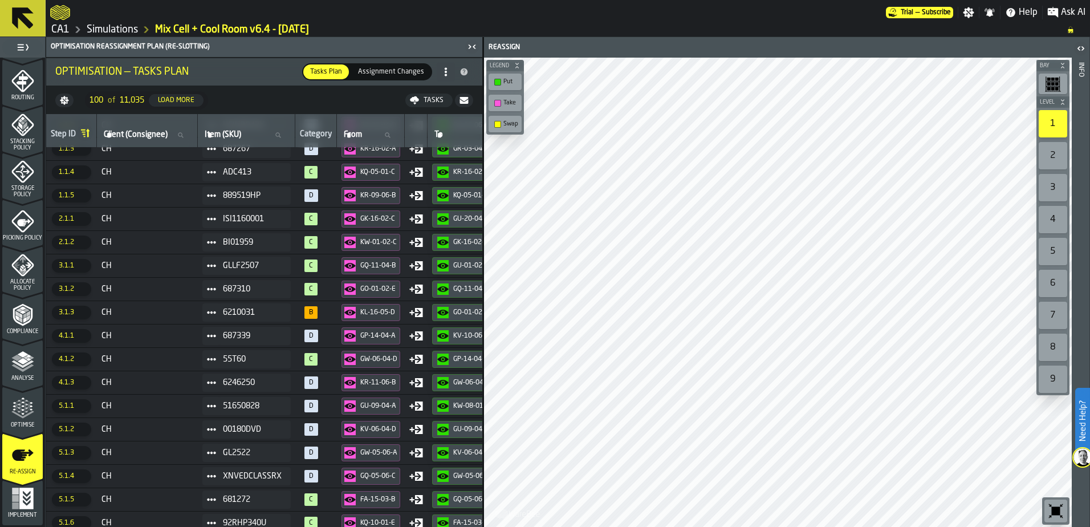
drag, startPoint x: 410, startPoint y: 96, endPoint x: 344, endPoint y: 21, distance: 99.8
click at [344, 21] on div at bounding box center [468, 12] width 836 height 21
click at [109, 29] on link "Simulations" at bounding box center [112, 29] width 51 height 13
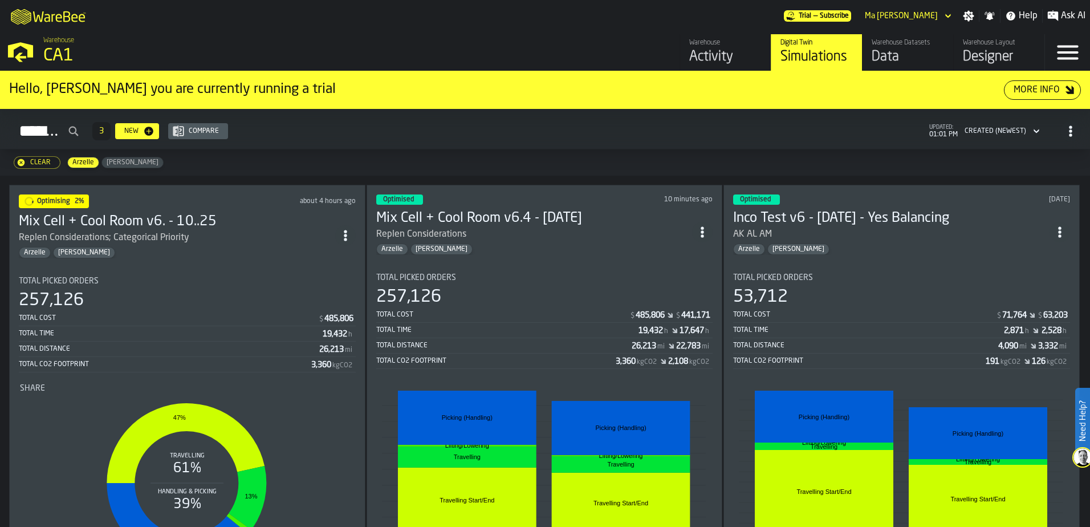
click at [400, 128] on div "Simulations 3 New Compare updated: 01:01 PM Created (Newest)" at bounding box center [545, 131] width 1072 height 26
drag, startPoint x: 46, startPoint y: 162, endPoint x: 153, endPoint y: 181, distance: 108.8
click at [46, 162] on div "Clear" at bounding box center [41, 163] width 30 height 8
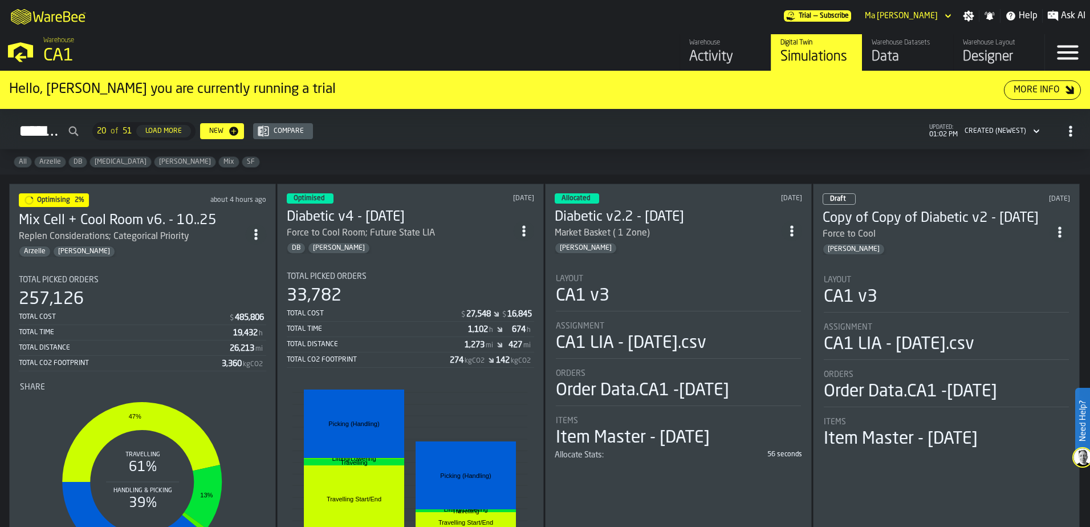
click at [428, 156] on div "All Arzelle DB [MEDICAL_DATA] [PERSON_NAME] Mix SF" at bounding box center [545, 161] width 1090 height 25
click at [388, 286] on div "33,782" at bounding box center [410, 296] width 247 height 21
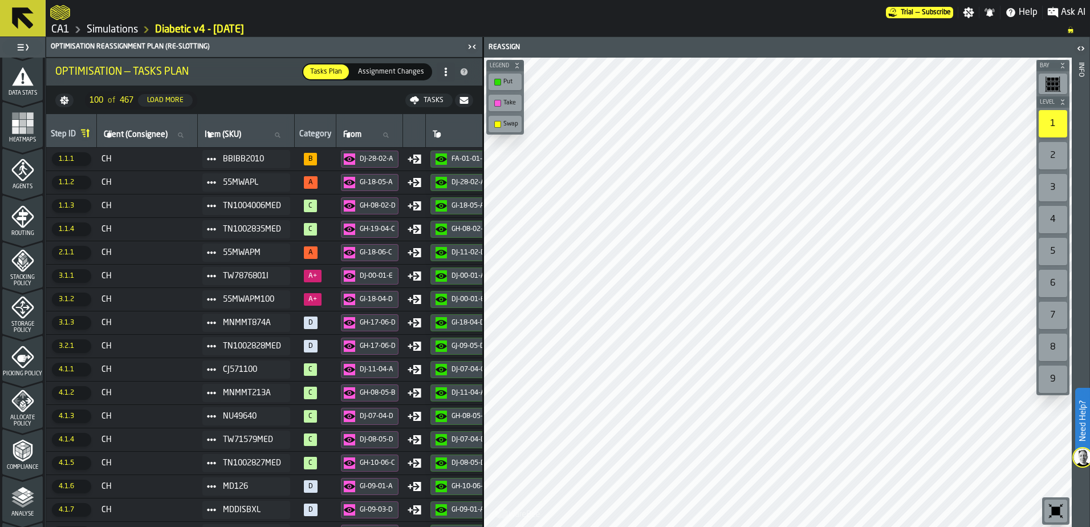
scroll to position [342, 0]
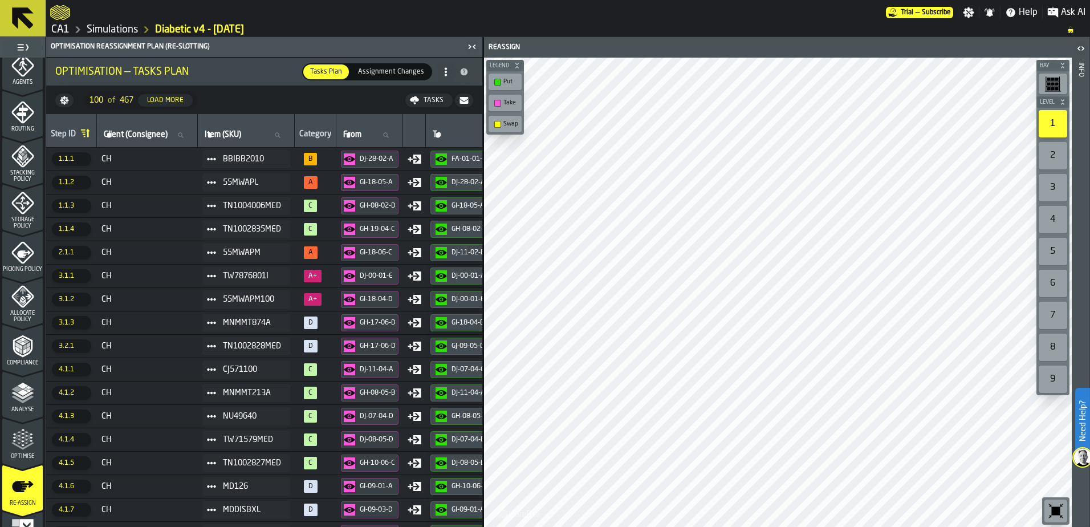
click at [19, 307] on icon "menu Allocate Policy" at bounding box center [22, 296] width 23 height 23
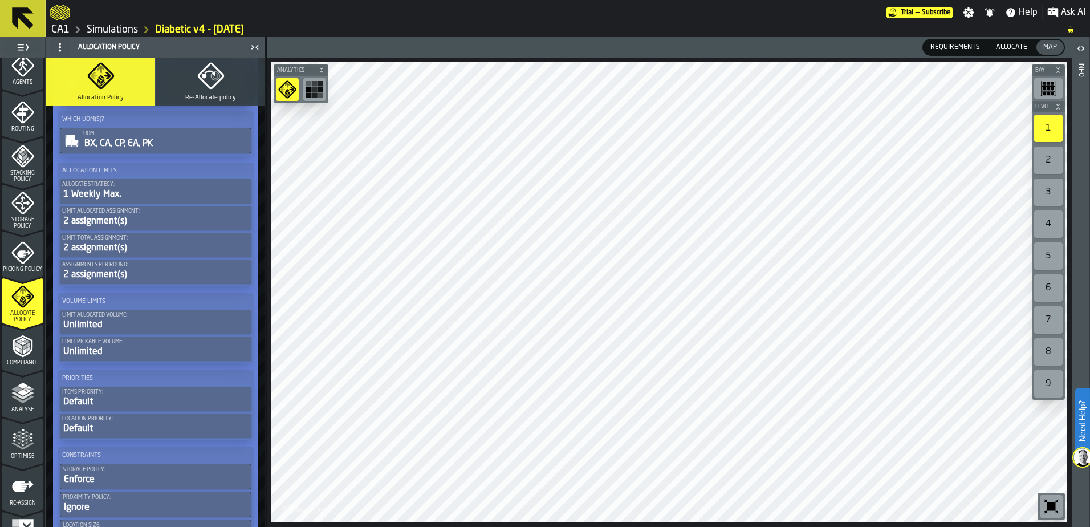
scroll to position [399, 0]
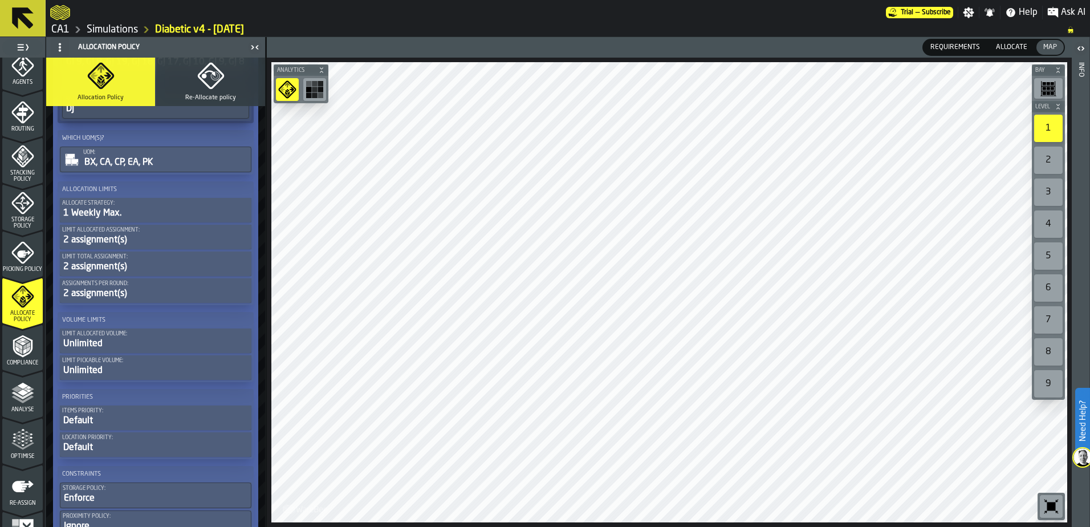
click at [128, 28] on link "Simulations" at bounding box center [112, 29] width 51 height 13
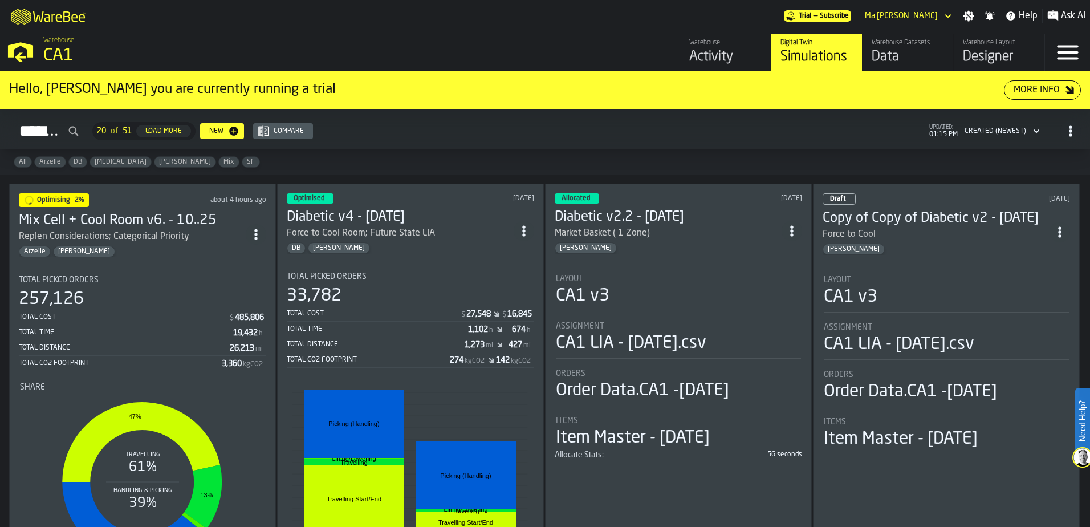
click at [703, 59] on div "Activity" at bounding box center [725, 57] width 72 height 18
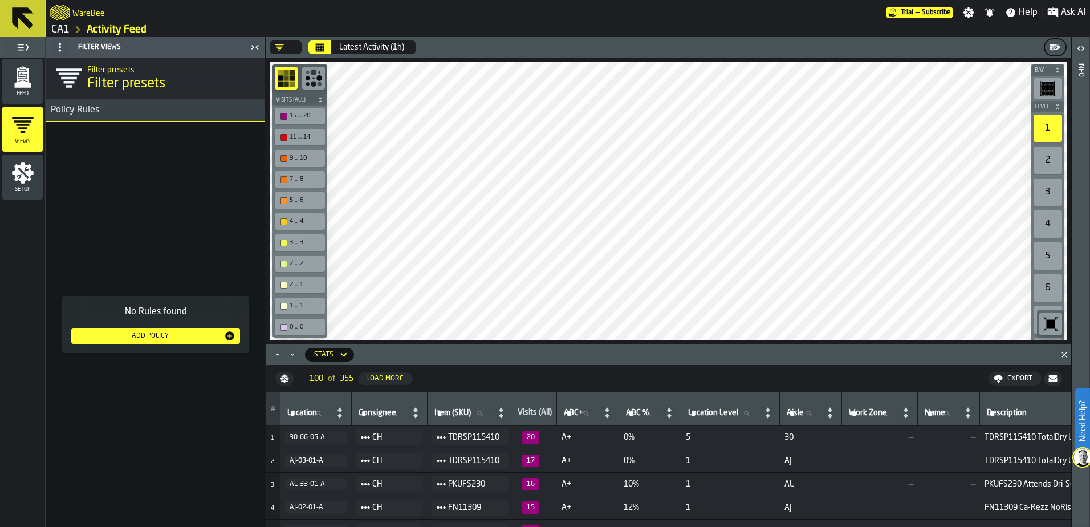
click at [321, 80] on circle "button-toolbar-undefined" at bounding box center [319, 78] width 6 height 6
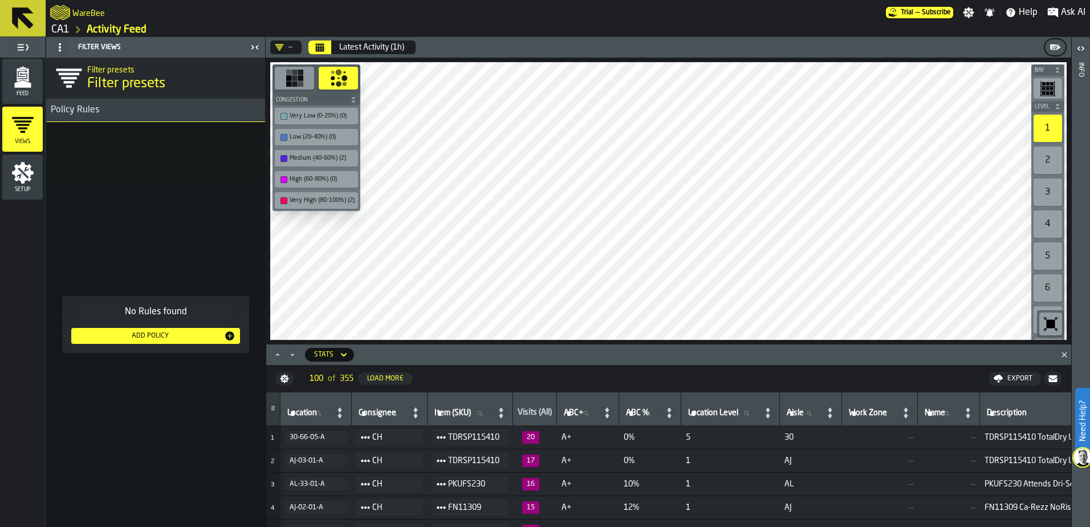
click at [57, 26] on link "CA1" at bounding box center [60, 29] width 18 height 13
